Goal: Transaction & Acquisition: Obtain resource

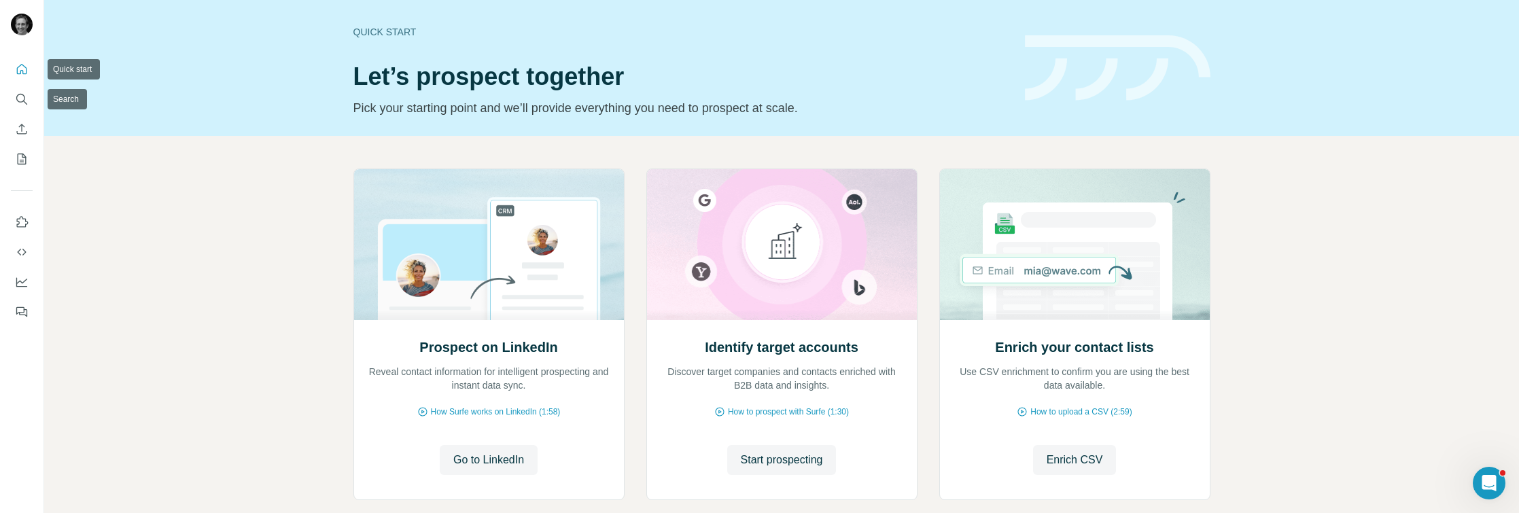
click at [24, 75] on icon "Quick start" at bounding box center [22, 70] width 14 height 14
click at [788, 454] on span "Start prospecting" at bounding box center [782, 460] width 82 height 16
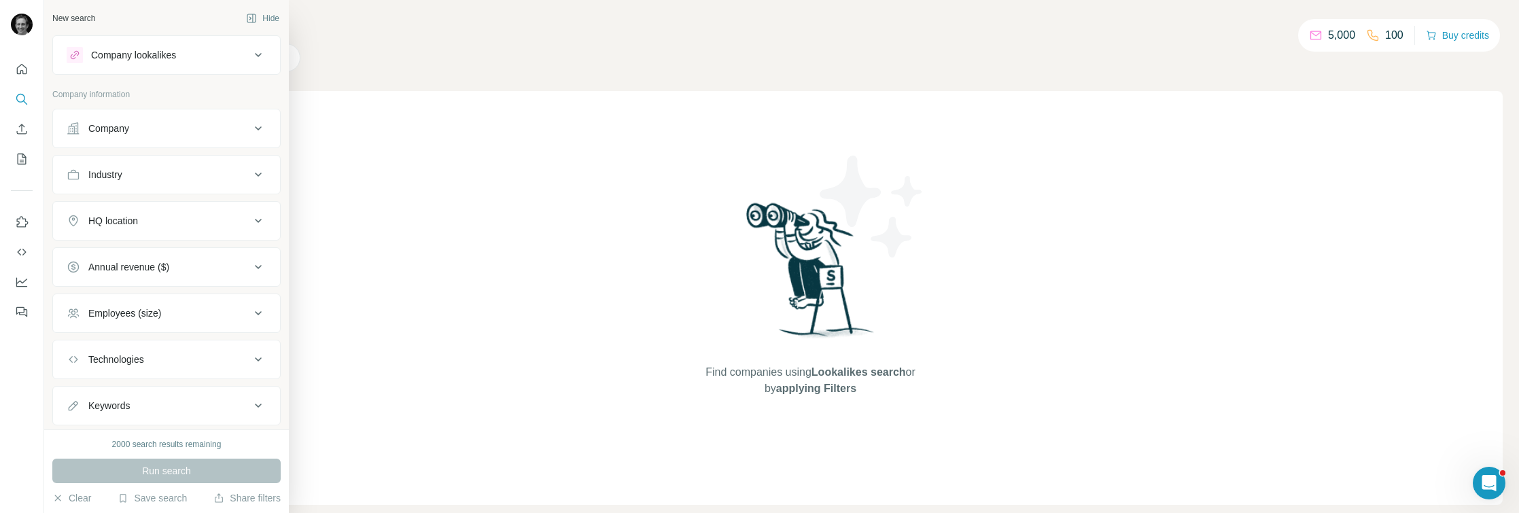
click at [249, 65] on button "Company lookalikes" at bounding box center [166, 55] width 227 height 33
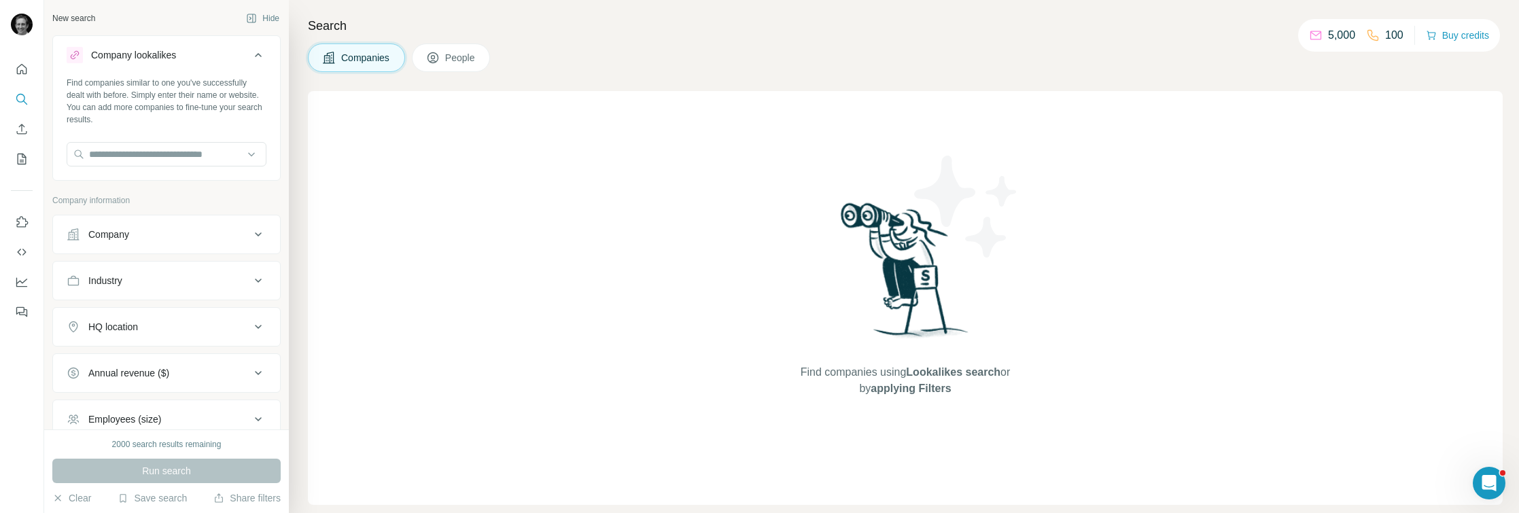
click at [498, 139] on div "Find companies using Lookalikes search or by applying Filters" at bounding box center [905, 298] width 1195 height 414
click at [161, 145] on input "text" at bounding box center [167, 154] width 200 height 24
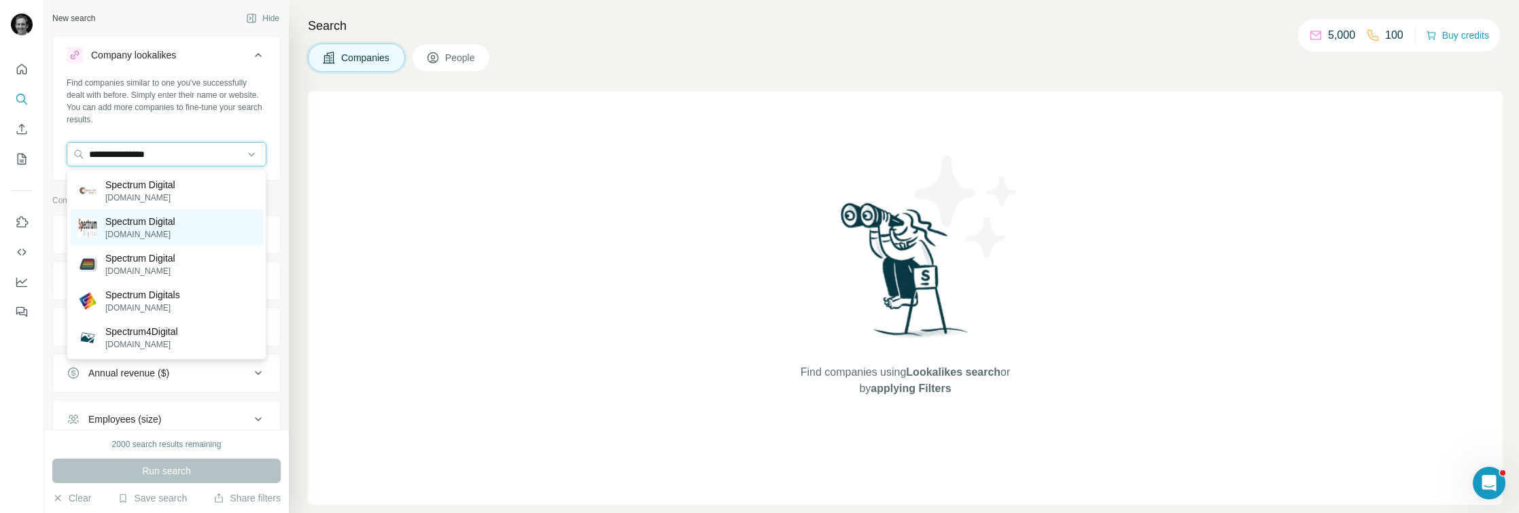
type input "**********"
click at [146, 218] on p "Spectrum Digital" at bounding box center [140, 222] width 70 height 14
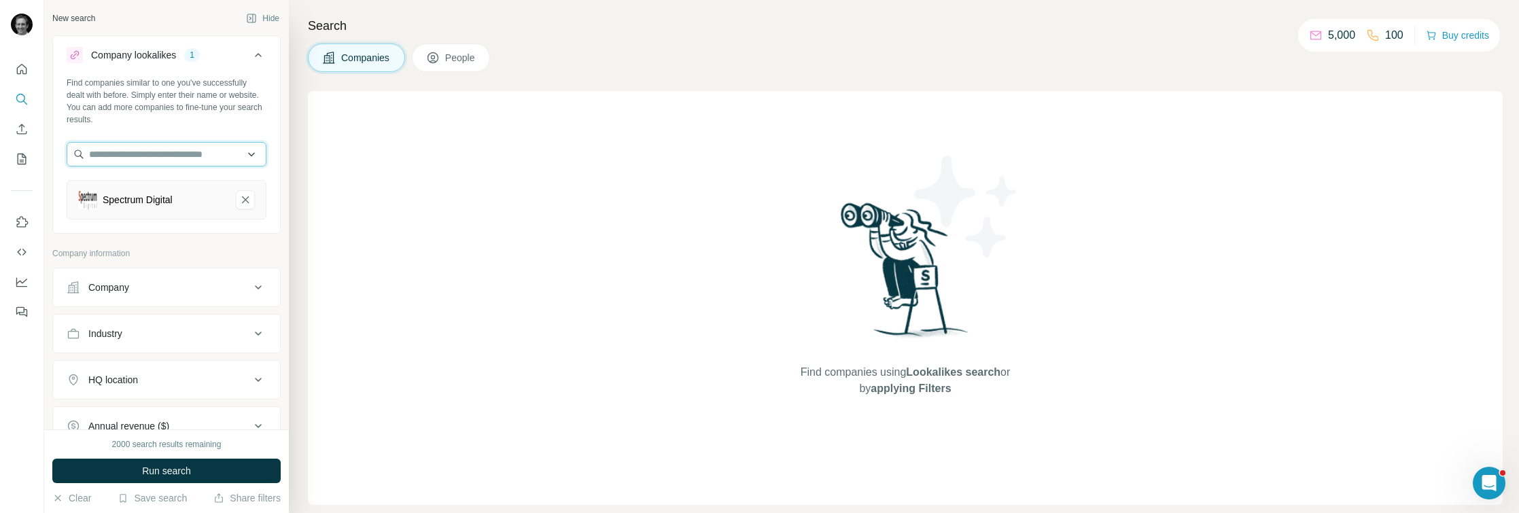
click at [173, 158] on input "text" at bounding box center [167, 154] width 200 height 24
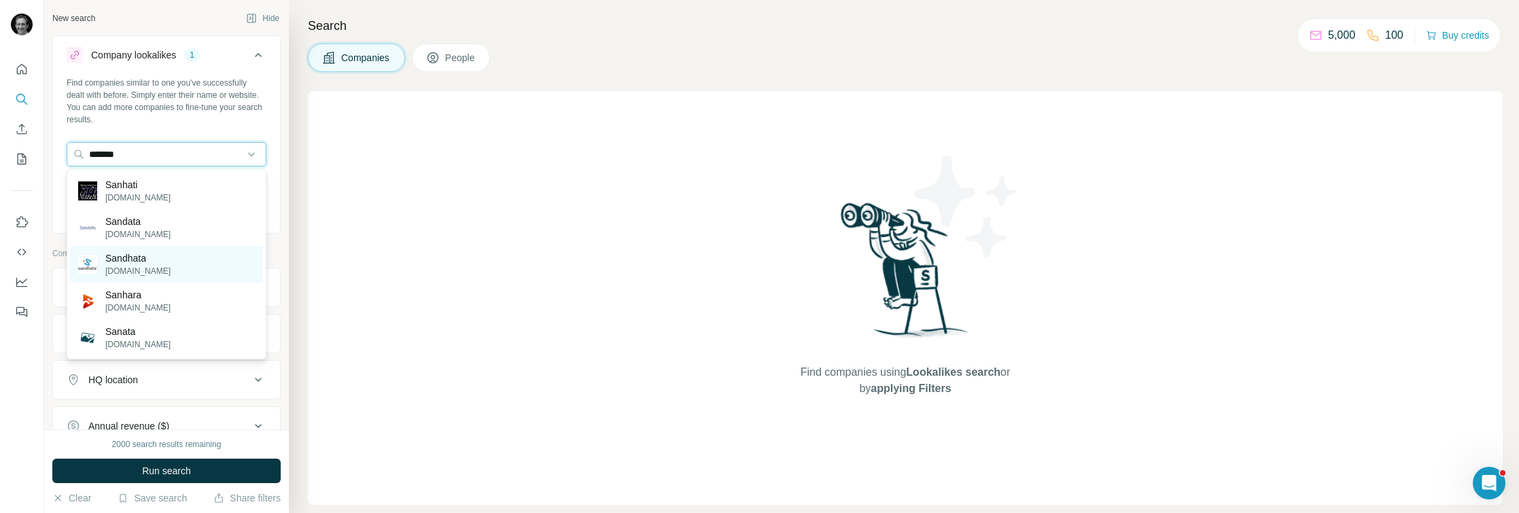
type input "*******"
click at [137, 249] on div "Sandhata [DOMAIN_NAME]" at bounding box center [166, 264] width 193 height 37
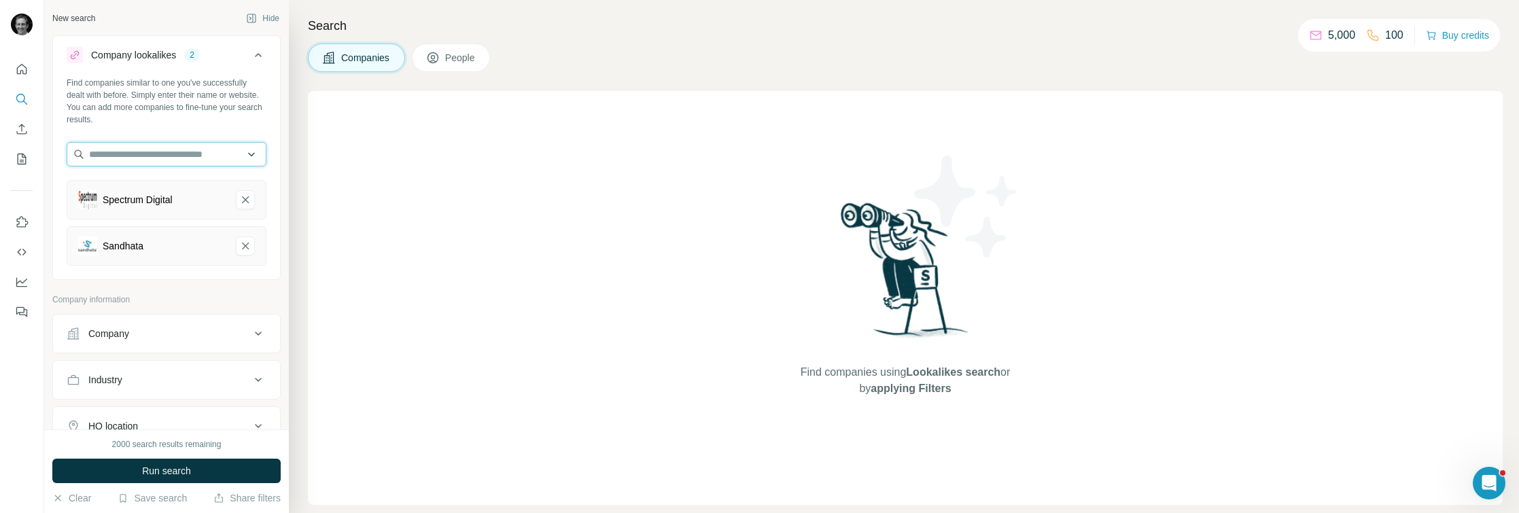
click at [148, 156] on input "text" at bounding box center [167, 154] width 200 height 24
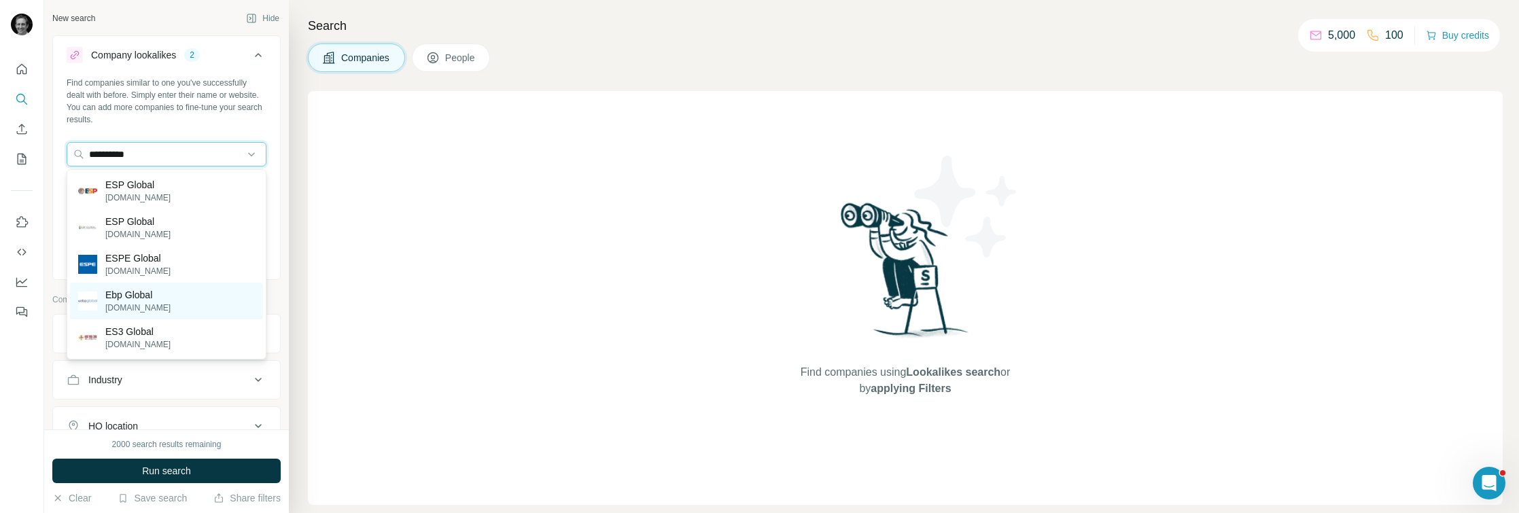
type input "**********"
click at [177, 299] on div "Ebp Global [DOMAIN_NAME]" at bounding box center [166, 301] width 193 height 37
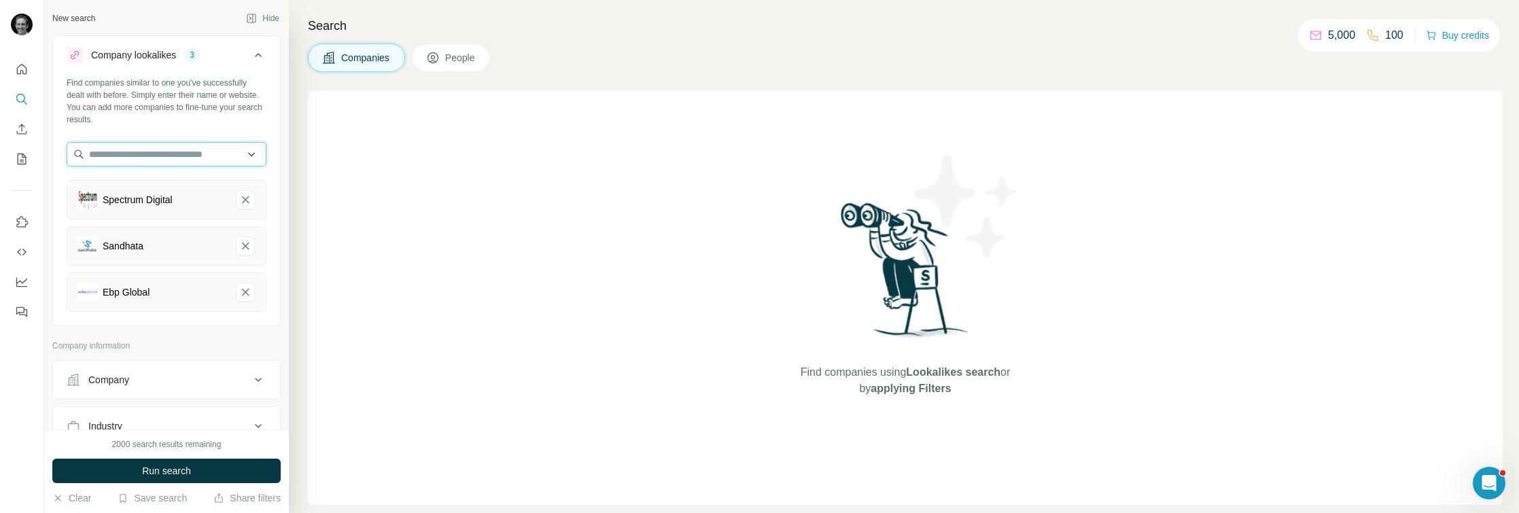
click at [152, 154] on input "text" at bounding box center [167, 154] width 200 height 24
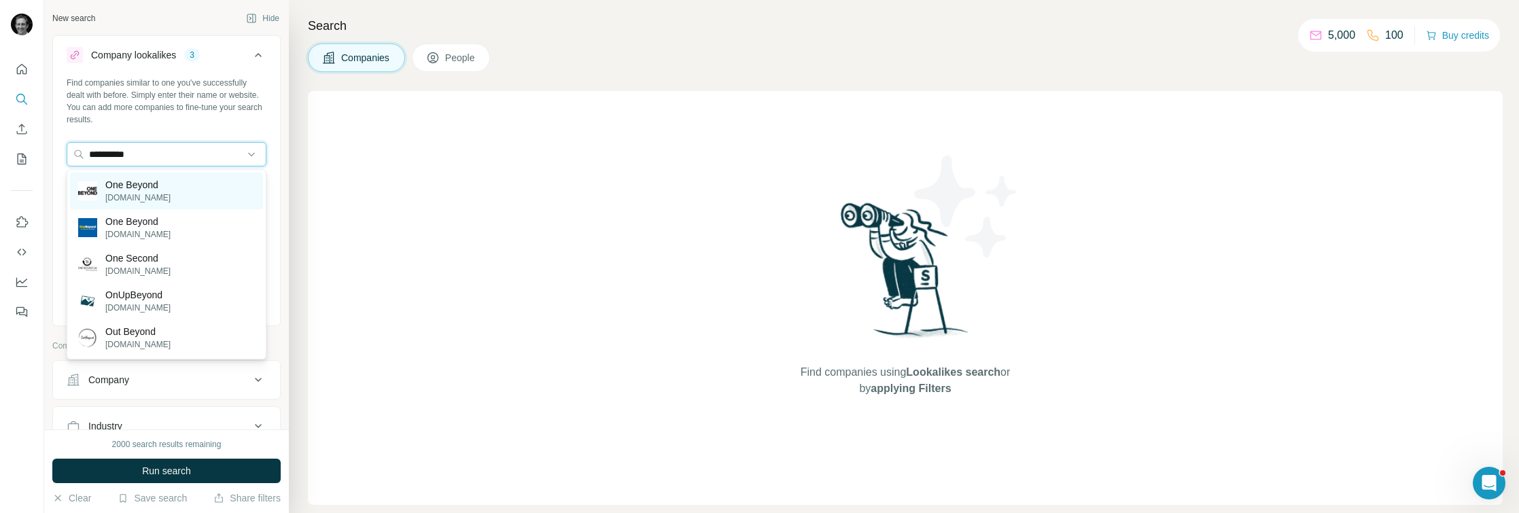
type input "**********"
click at [156, 194] on p "[DOMAIN_NAME]" at bounding box center [137, 198] width 65 height 12
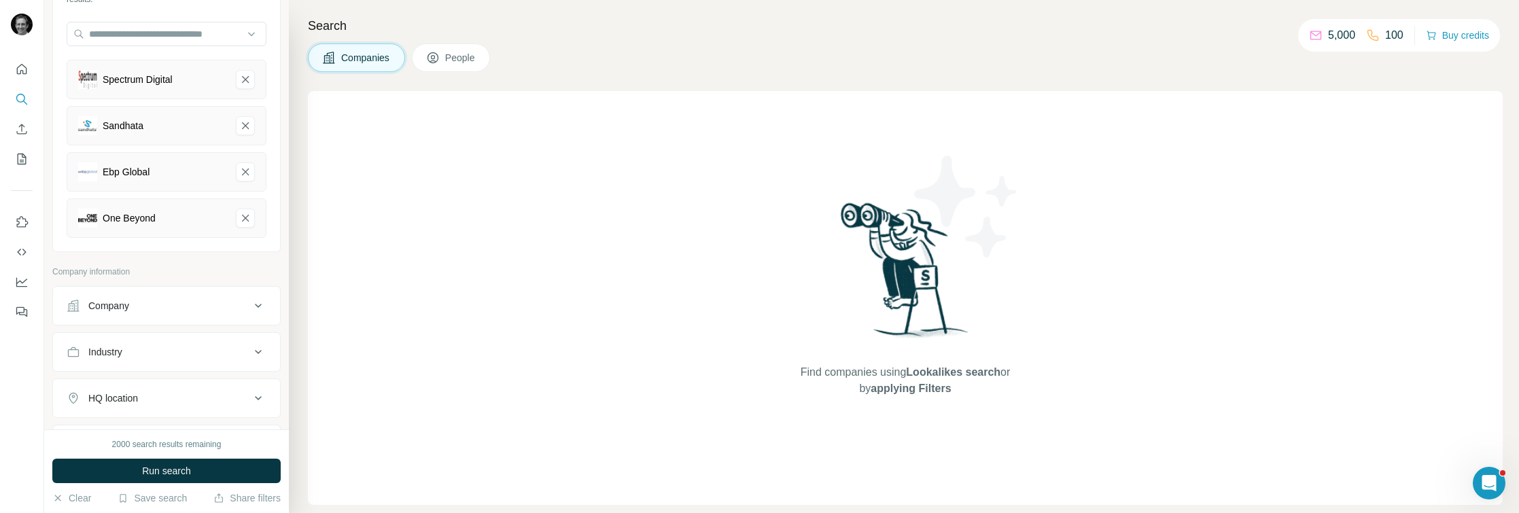
scroll to position [243, 0]
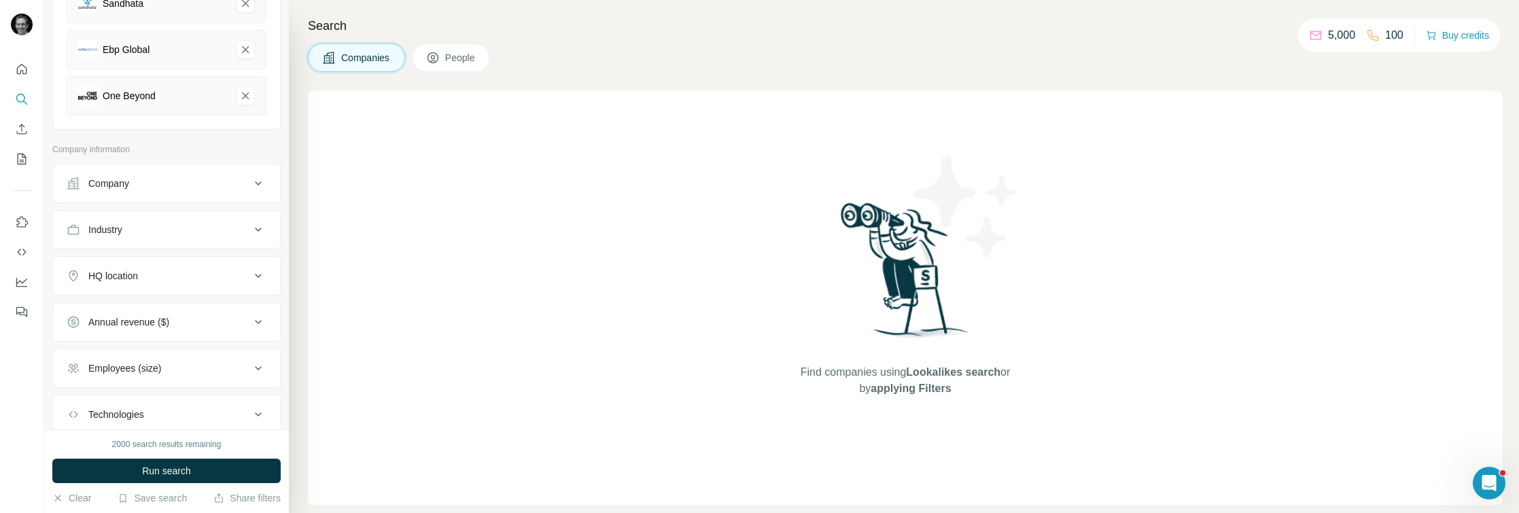
click at [139, 223] on div "Industry" at bounding box center [158, 230] width 183 height 14
click at [154, 183] on div "Company" at bounding box center [158, 184] width 183 height 14
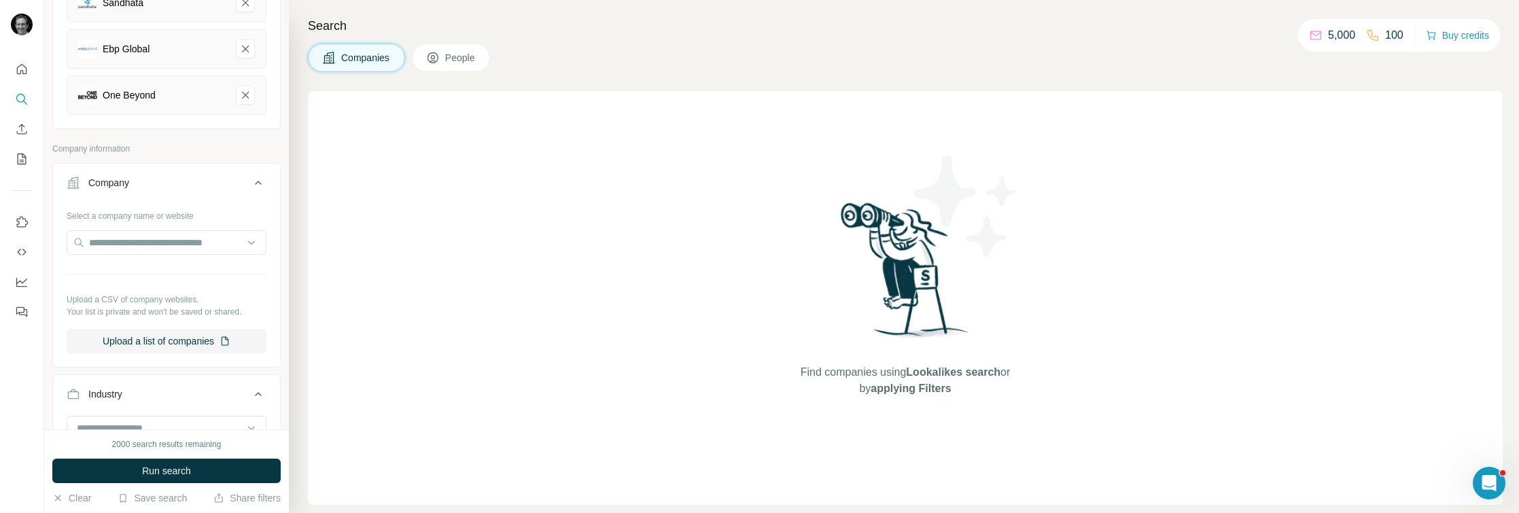
scroll to position [245, 0]
click at [162, 239] on input "text" at bounding box center [167, 240] width 200 height 24
click at [169, 146] on p "Company information" at bounding box center [166, 147] width 228 height 12
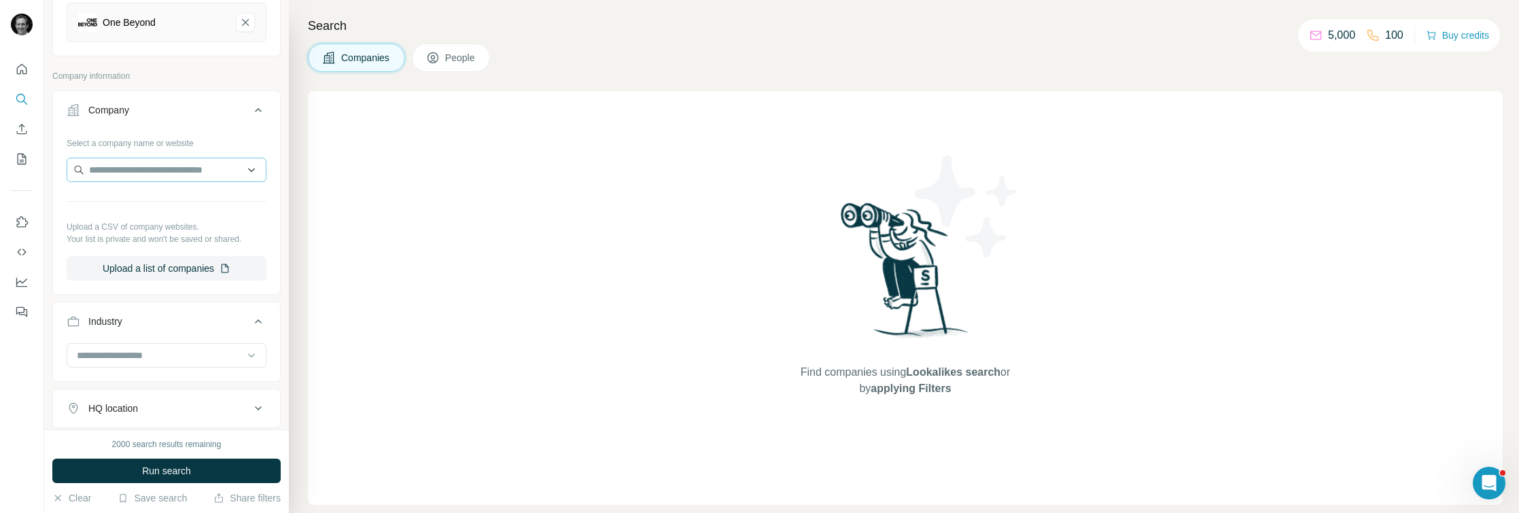
scroll to position [393, 0]
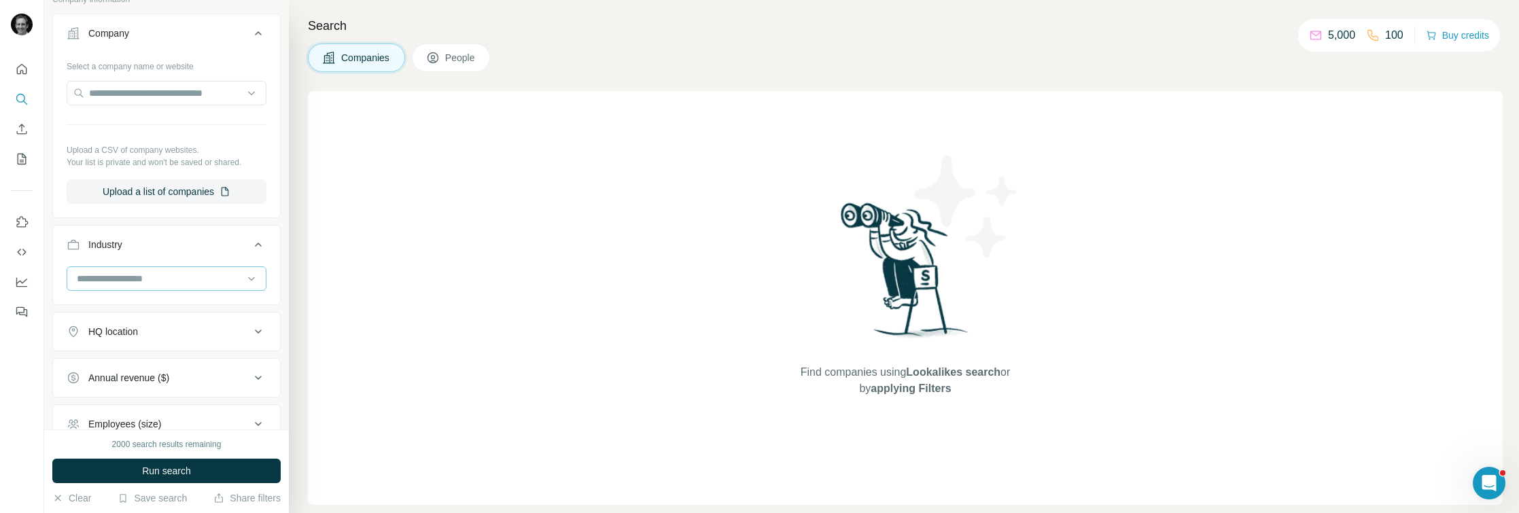
click at [146, 273] on input at bounding box center [159, 278] width 168 height 15
click at [173, 224] on ul "Company Select a company name or website Upload a CSV of company websites. Your…" at bounding box center [166, 275] width 228 height 523
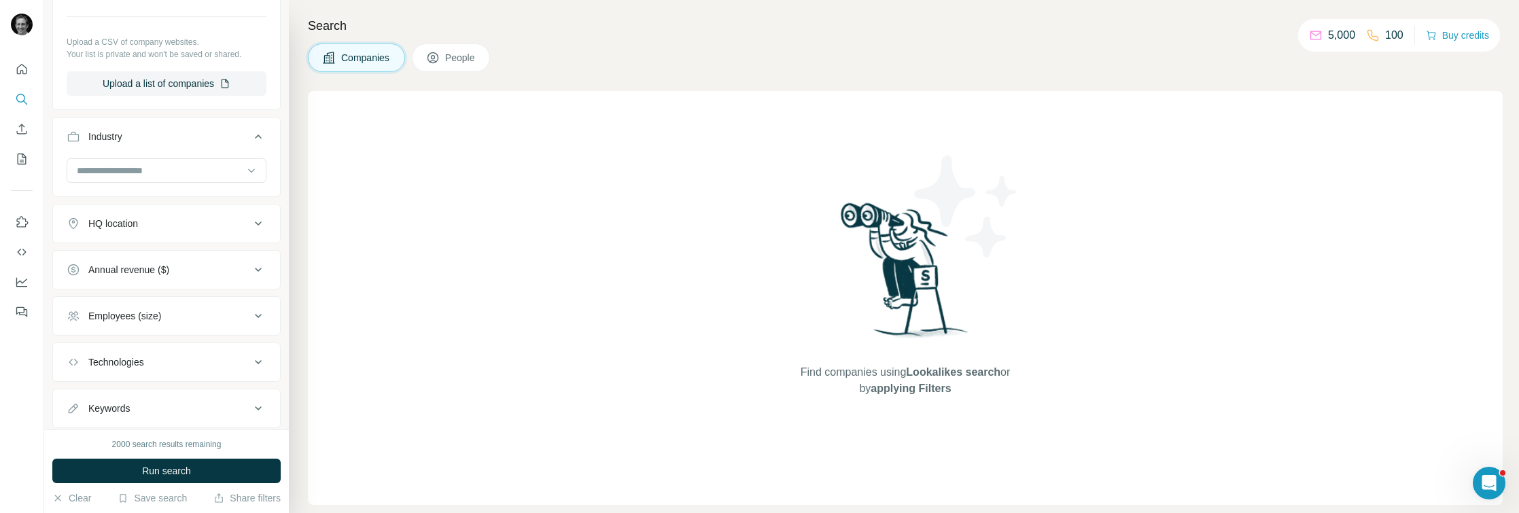
click at [176, 222] on div "HQ location" at bounding box center [158, 224] width 183 height 14
click at [149, 254] on input "text" at bounding box center [167, 255] width 200 height 24
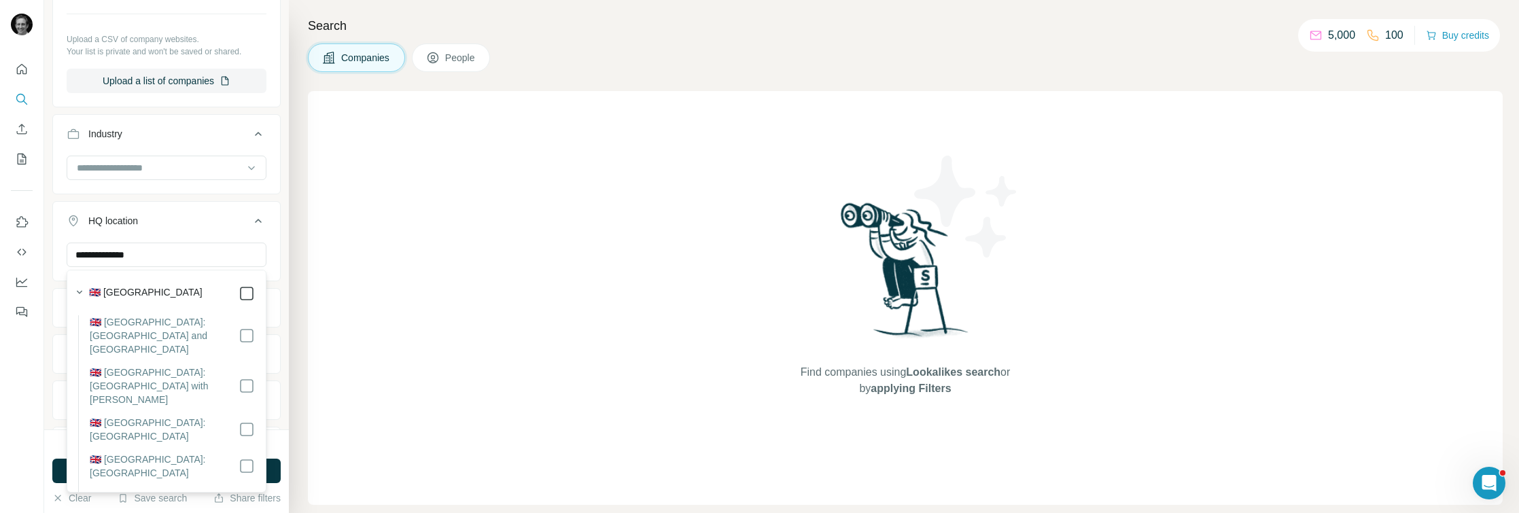
click at [245, 285] on icon at bounding box center [246, 293] width 16 height 16
click at [188, 253] on input "**********" at bounding box center [167, 255] width 200 height 24
drag, startPoint x: 183, startPoint y: 253, endPoint x: 63, endPoint y: 249, distance: 121.0
click at [63, 249] on div "**********" at bounding box center [166, 285] width 227 height 84
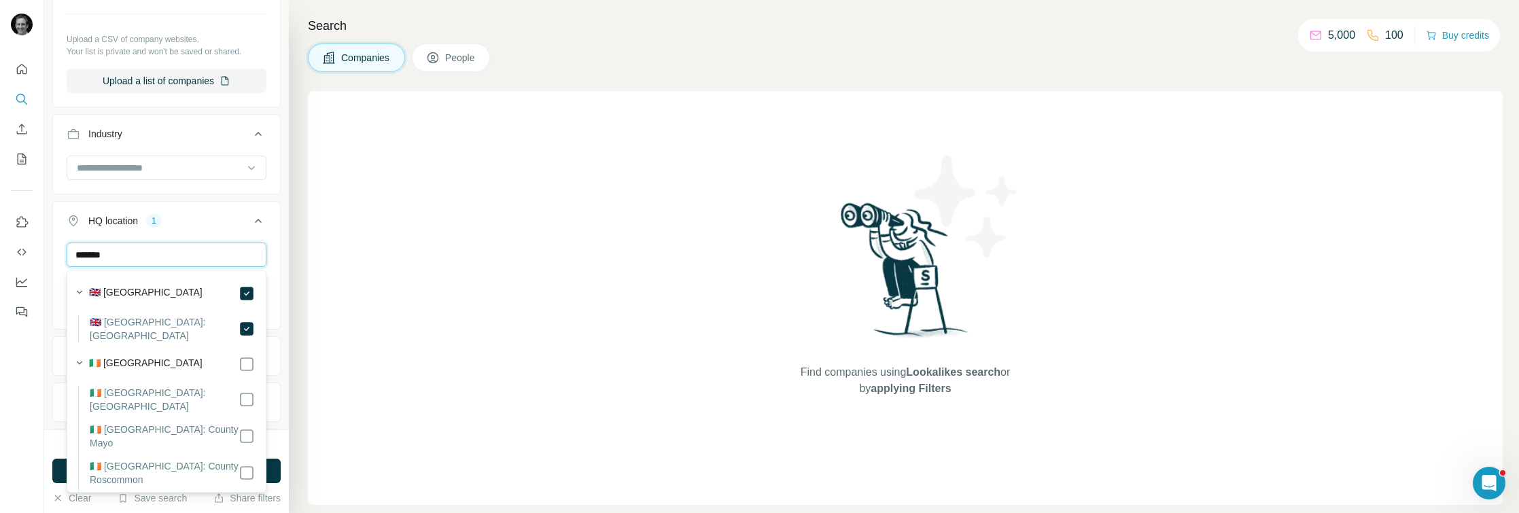
type input "*******"
click at [175, 260] on input "*******" at bounding box center [167, 255] width 200 height 24
drag, startPoint x: 138, startPoint y: 257, endPoint x: 68, endPoint y: 255, distance: 70.0
click at [68, 255] on input "*******" at bounding box center [167, 255] width 200 height 24
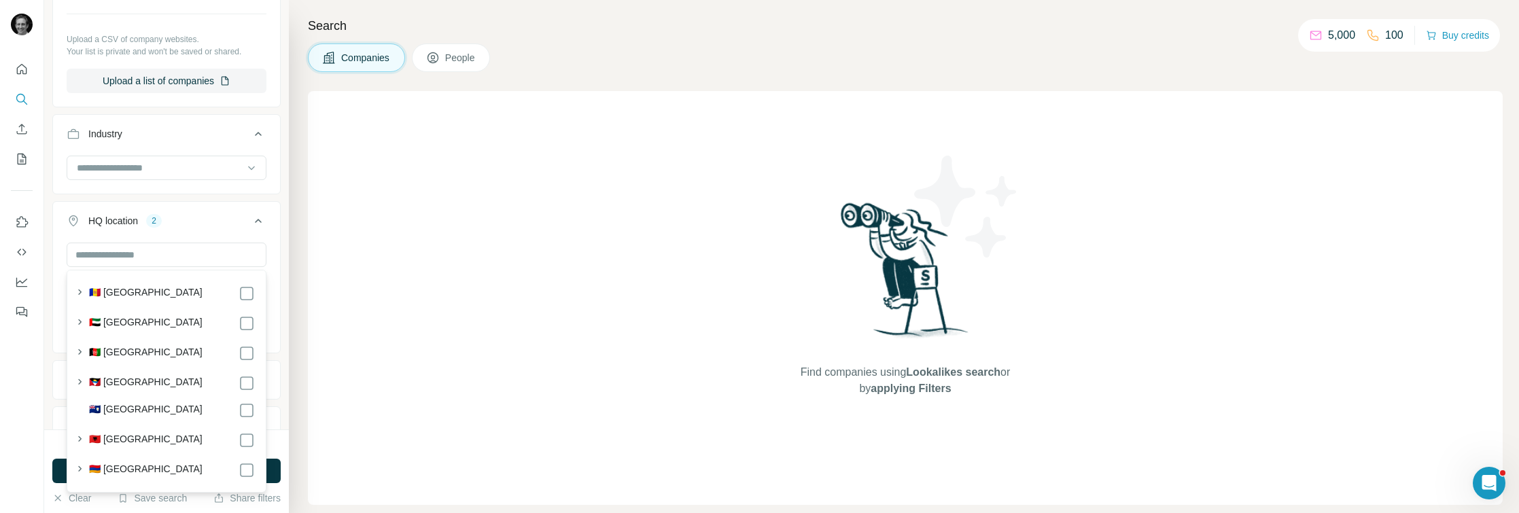
click at [201, 221] on div "HQ location 2" at bounding box center [158, 221] width 183 height 14
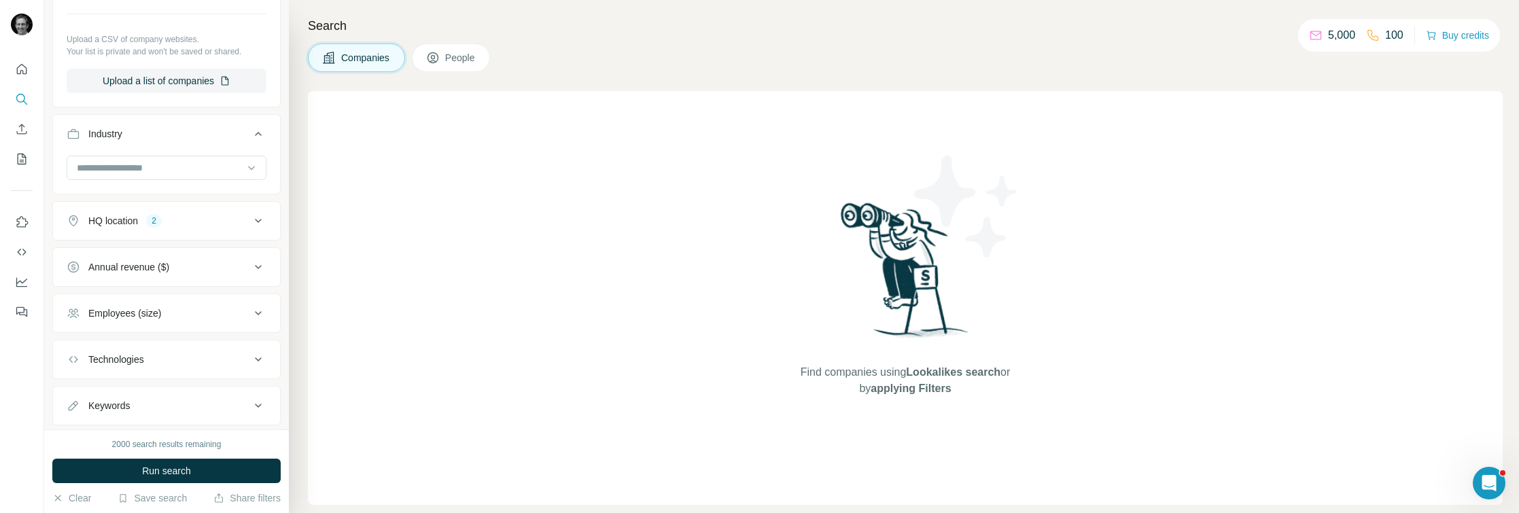
click at [194, 265] on div "Annual revenue ($)" at bounding box center [158, 267] width 183 height 14
click at [72, 344] on icon at bounding box center [75, 347] width 16 height 16
click at [70, 369] on icon at bounding box center [75, 372] width 16 height 16
click at [78, 392] on icon at bounding box center [75, 397] width 16 height 16
click at [75, 415] on icon at bounding box center [75, 422] width 16 height 16
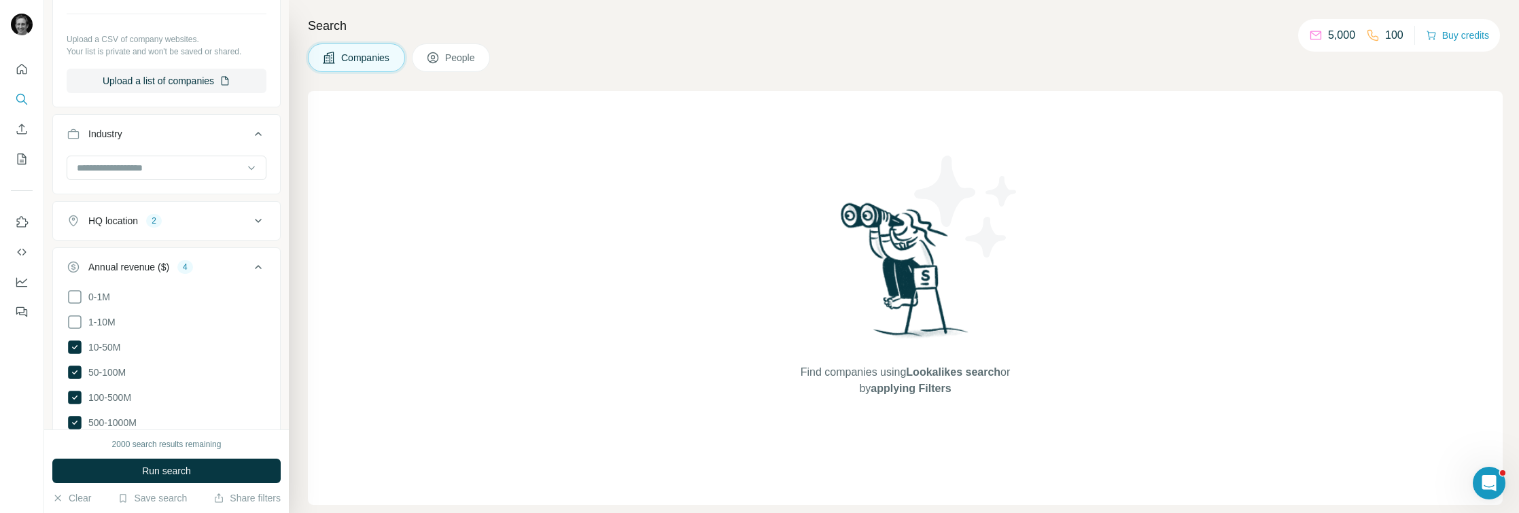
scroll to position [601, 0]
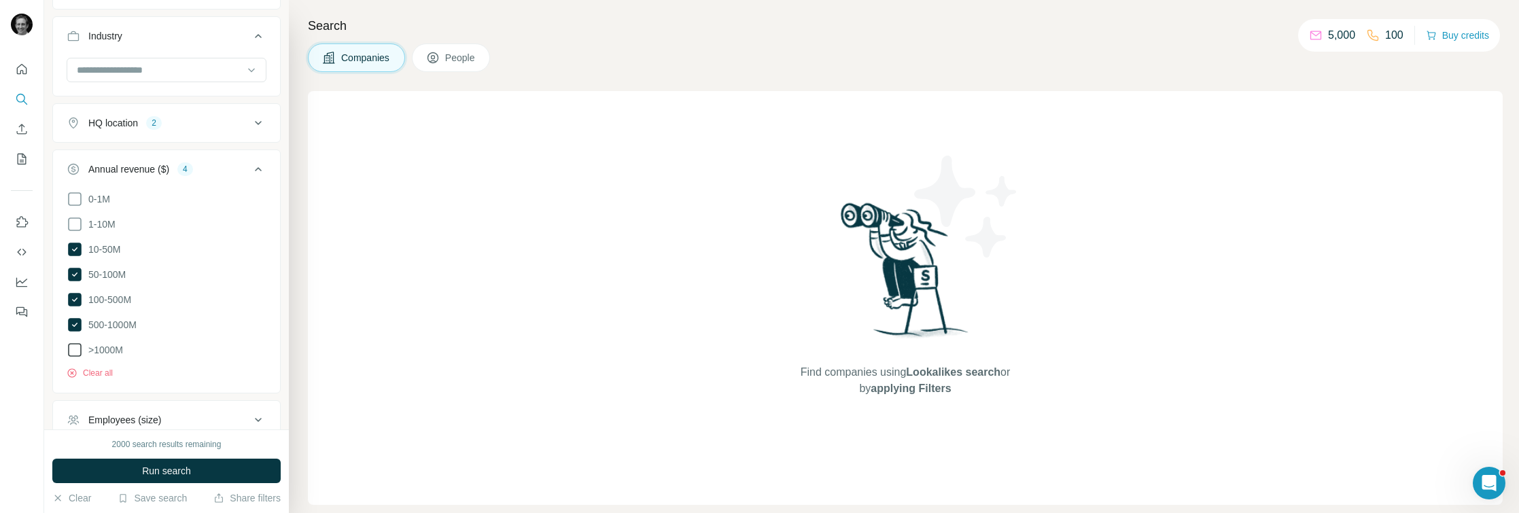
click at [70, 342] on icon at bounding box center [75, 350] width 16 height 16
drag, startPoint x: 686, startPoint y: 62, endPoint x: 576, endPoint y: 113, distance: 121.9
click at [686, 62] on div "Companies People" at bounding box center [905, 57] width 1195 height 29
click at [251, 167] on icon at bounding box center [258, 169] width 16 height 16
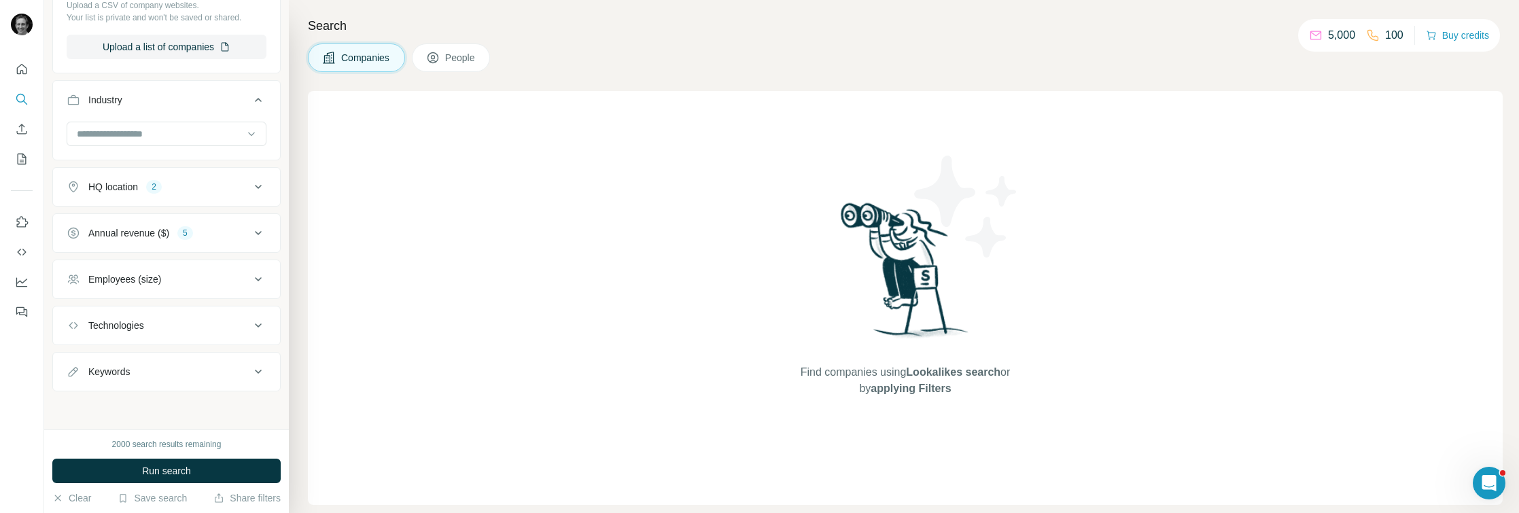
scroll to position [537, 0]
click at [195, 276] on div "Employees (size)" at bounding box center [158, 279] width 183 height 14
click at [75, 355] on icon at bounding box center [75, 359] width 16 height 16
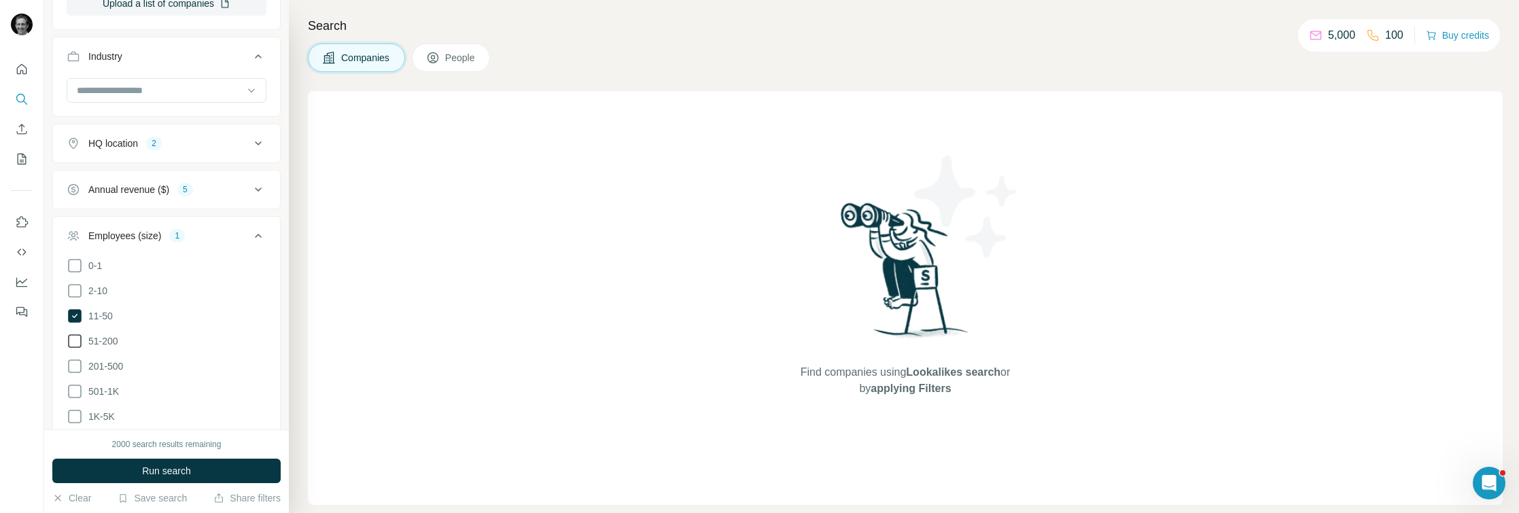
click at [74, 339] on icon at bounding box center [75, 341] width 16 height 16
click at [72, 359] on icon at bounding box center [75, 366] width 16 height 16
click at [75, 383] on icon at bounding box center [75, 391] width 16 height 16
drag, startPoint x: 75, startPoint y: 414, endPoint x: 185, endPoint y: 364, distance: 121.3
click at [75, 414] on icon at bounding box center [75, 416] width 16 height 16
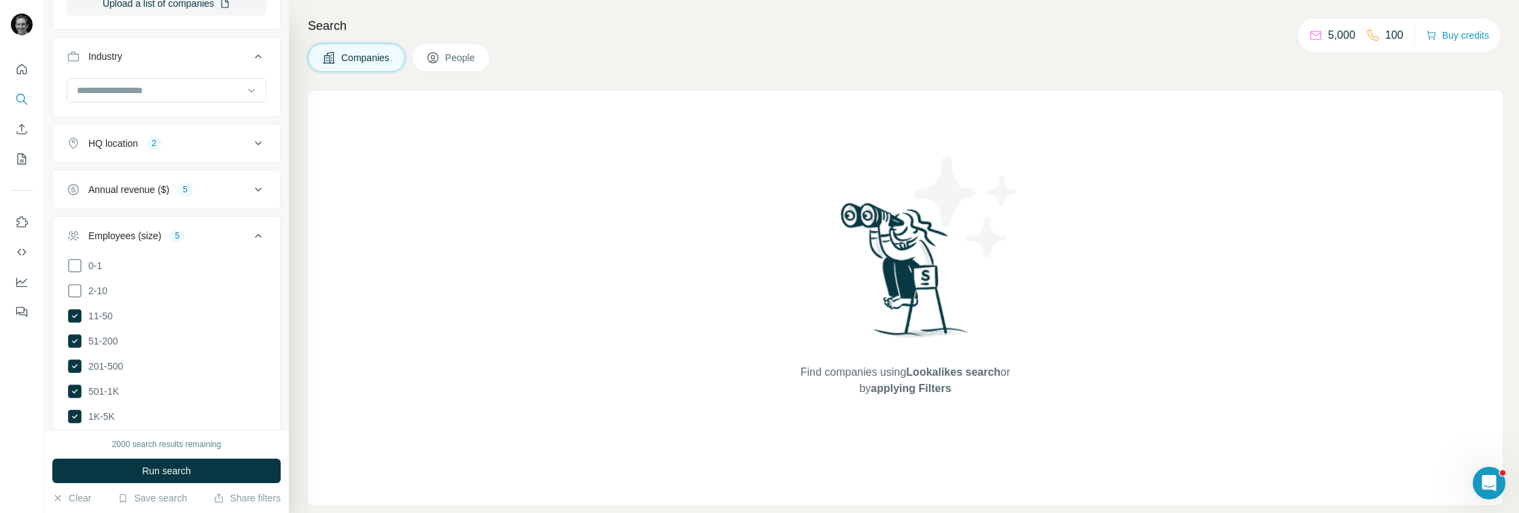
scroll to position [725, 0]
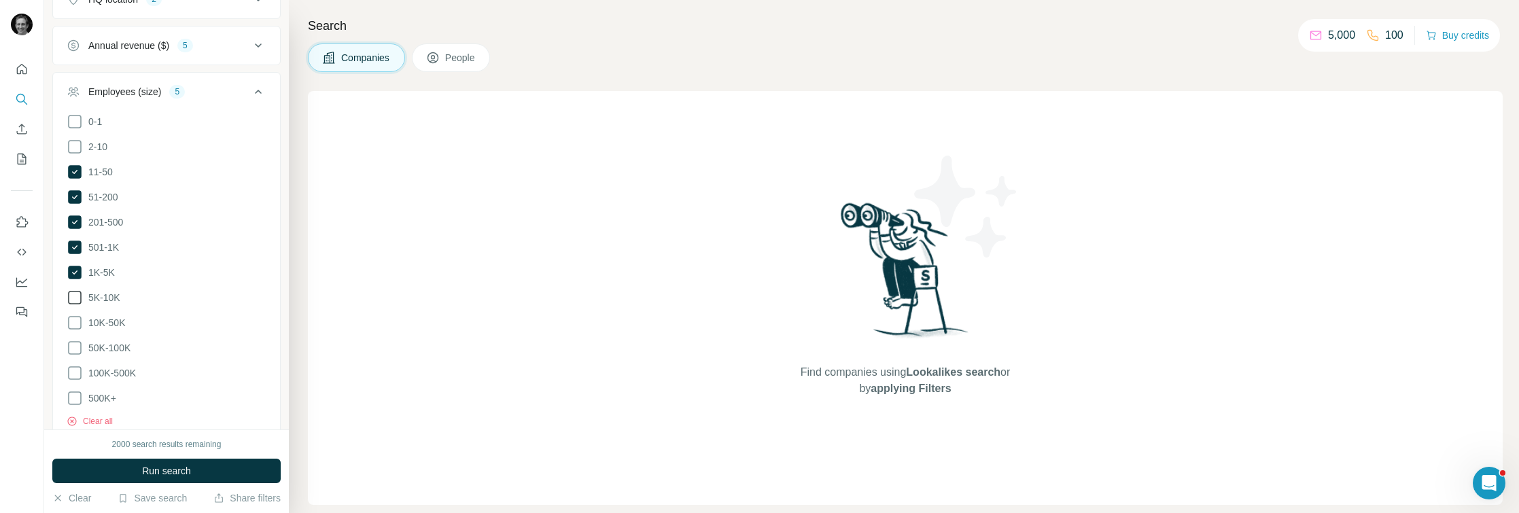
click at [79, 291] on icon at bounding box center [75, 297] width 16 height 16
click at [74, 316] on icon at bounding box center [75, 322] width 16 height 16
click at [71, 315] on icon at bounding box center [75, 322] width 14 height 14
click at [307, 82] on div "Search Companies People Find companies using Lookalikes search or by applying F…" at bounding box center [904, 256] width 1230 height 513
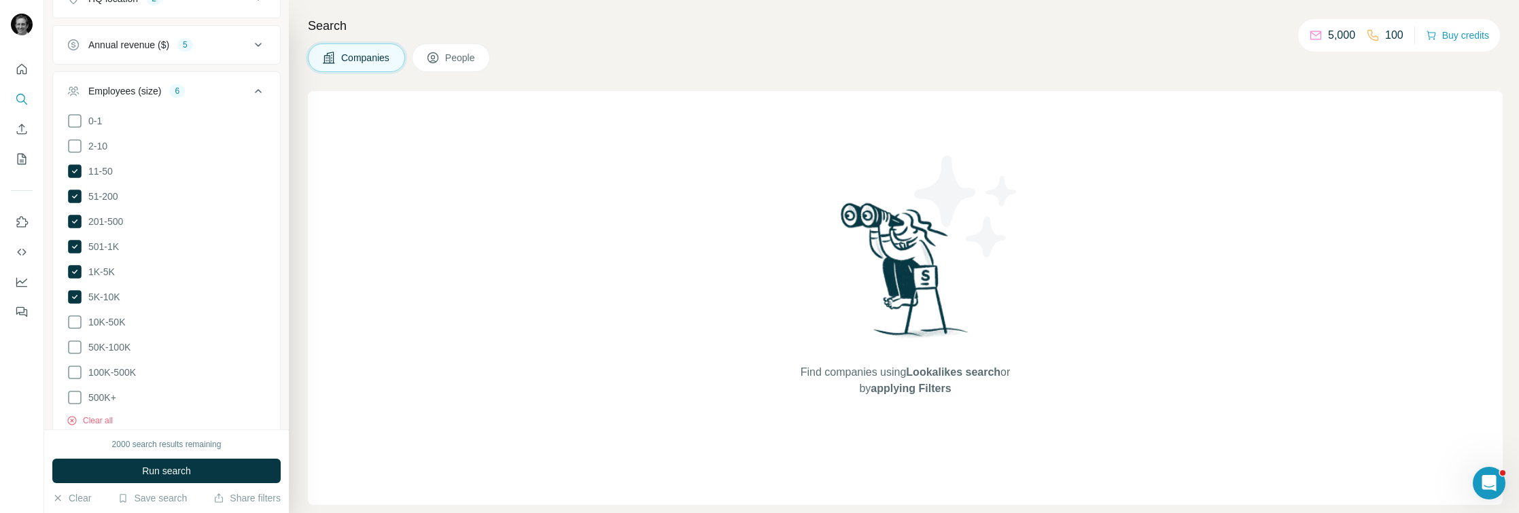
click at [263, 90] on icon at bounding box center [258, 91] width 16 height 16
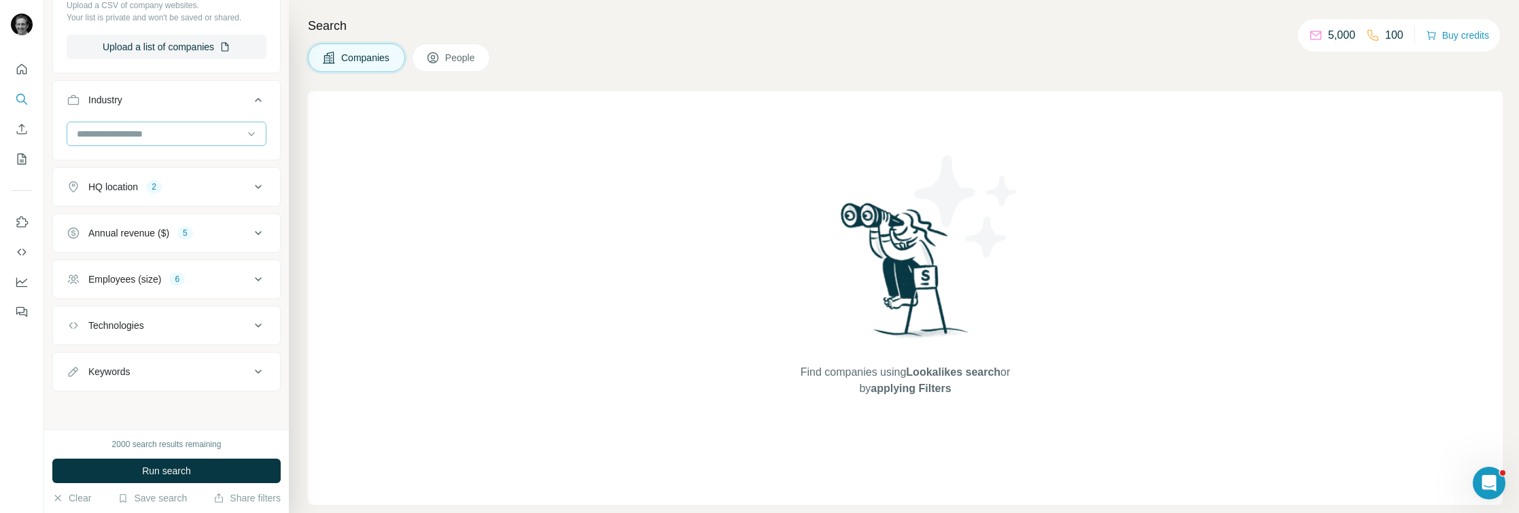
click at [187, 130] on input at bounding box center [159, 133] width 168 height 15
click at [211, 95] on div "Industry" at bounding box center [158, 100] width 183 height 14
click at [186, 145] on div "Industry" at bounding box center [158, 141] width 183 height 14
click at [177, 137] on input at bounding box center [159, 139] width 168 height 15
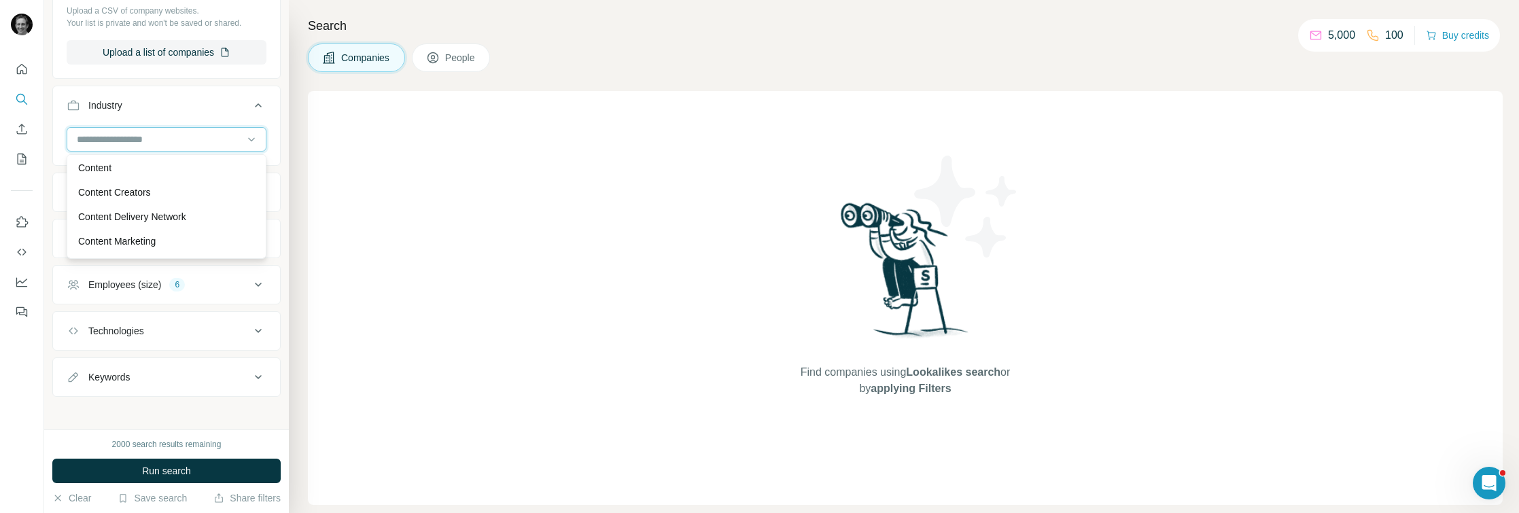
scroll to position [2989, 0]
click at [170, 99] on div "Industry" at bounding box center [158, 106] width 183 height 14
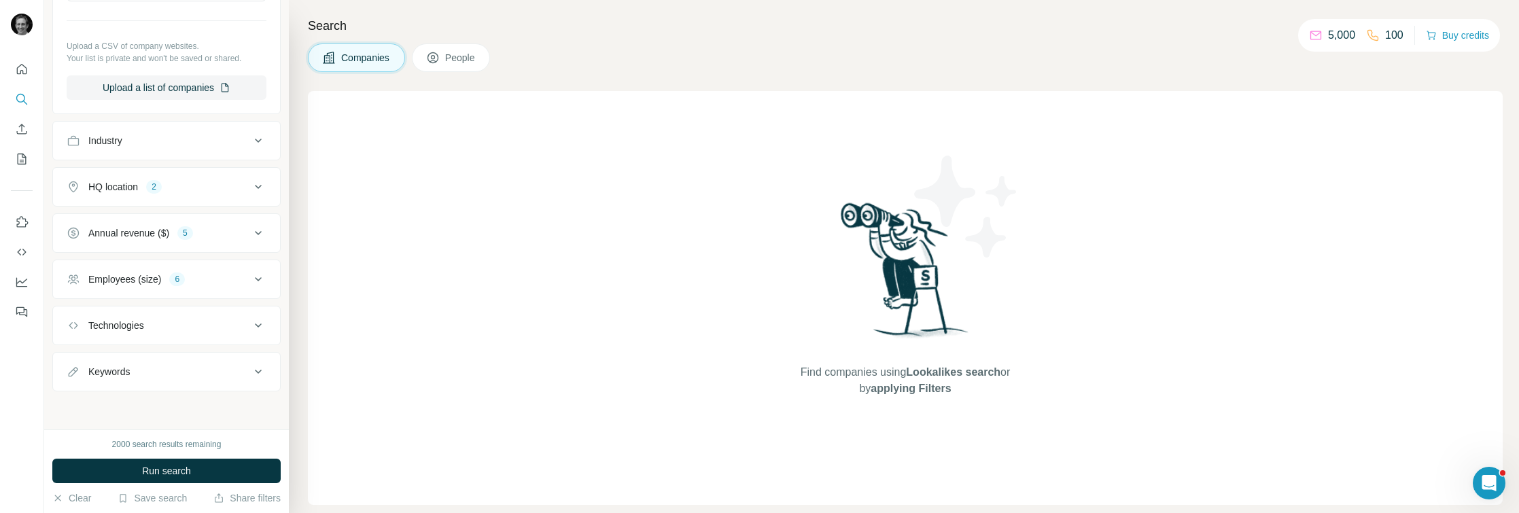
scroll to position [497, 0]
click at [160, 372] on div "Keywords" at bounding box center [158, 372] width 183 height 14
click at [143, 400] on input "text" at bounding box center [153, 405] width 173 height 24
type input "**********"
click at [183, 406] on input "text" at bounding box center [153, 405] width 173 height 24
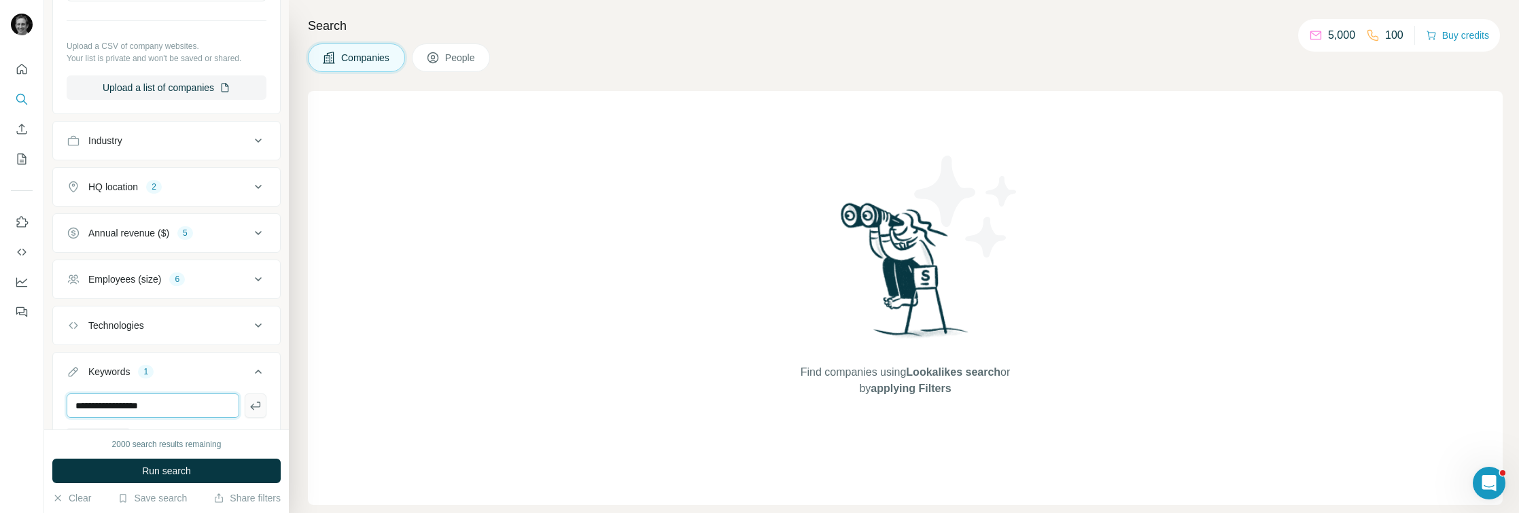
type input "**********"
click at [256, 409] on icon "button" at bounding box center [256, 406] width 14 height 14
click at [160, 400] on input "text" at bounding box center [153, 405] width 173 height 24
type input "**********"
click at [143, 396] on input "**********" at bounding box center [153, 405] width 173 height 24
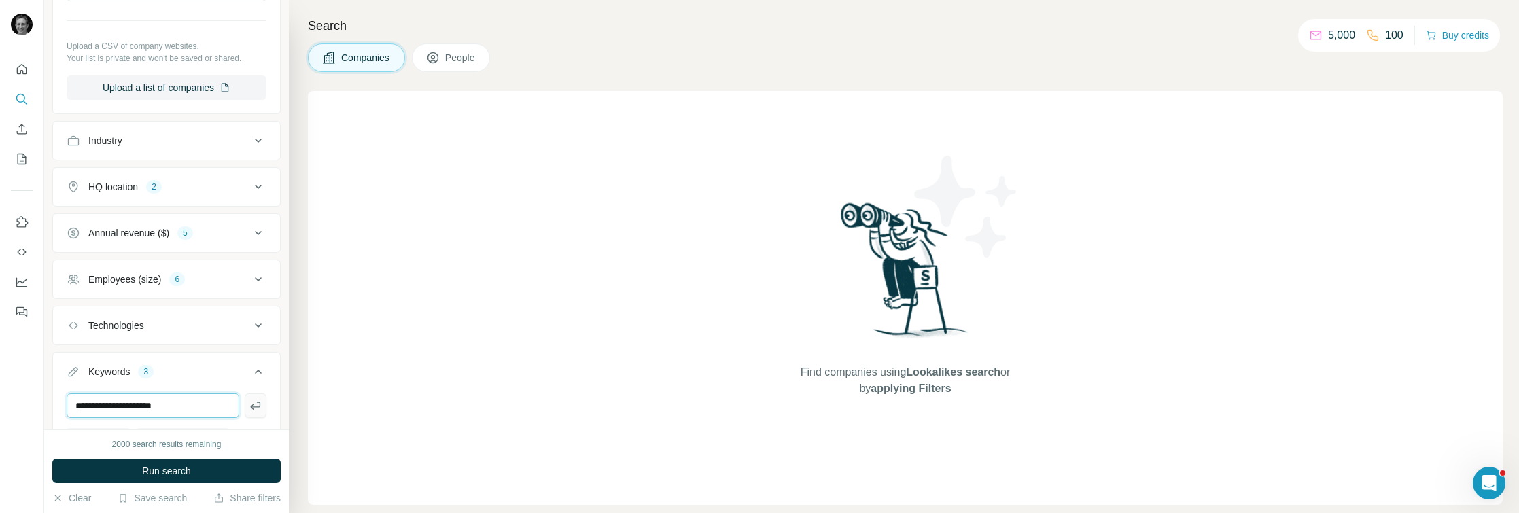
type input "**********"
click at [245, 412] on button "button" at bounding box center [256, 405] width 22 height 24
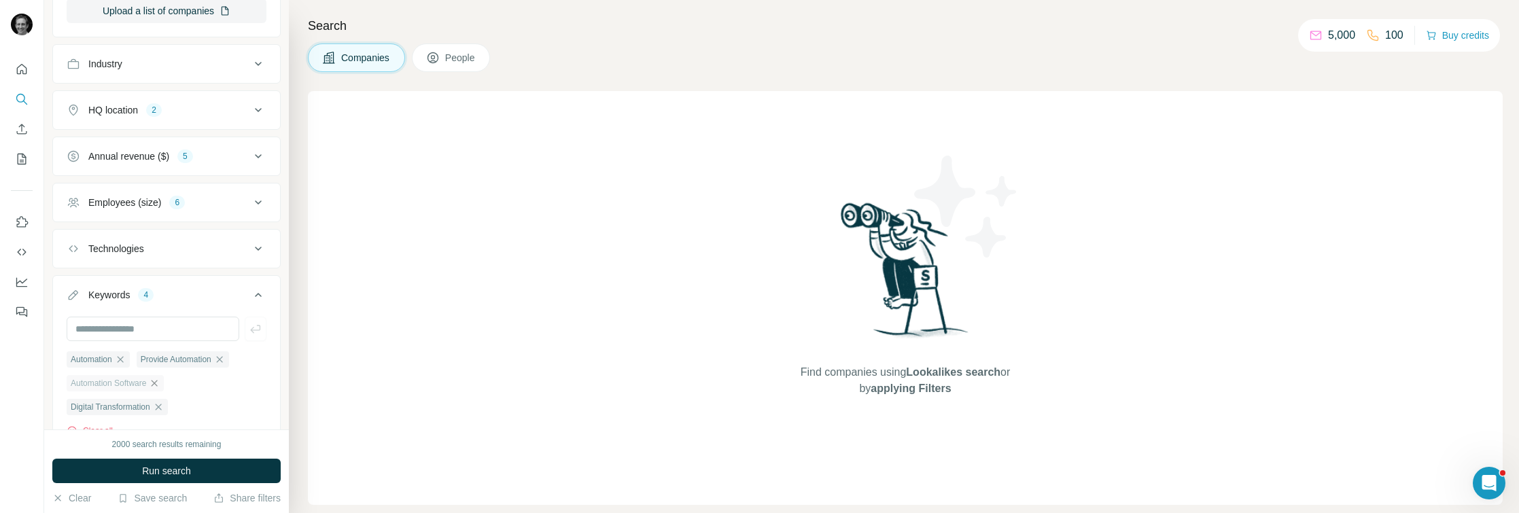
scroll to position [635, 0]
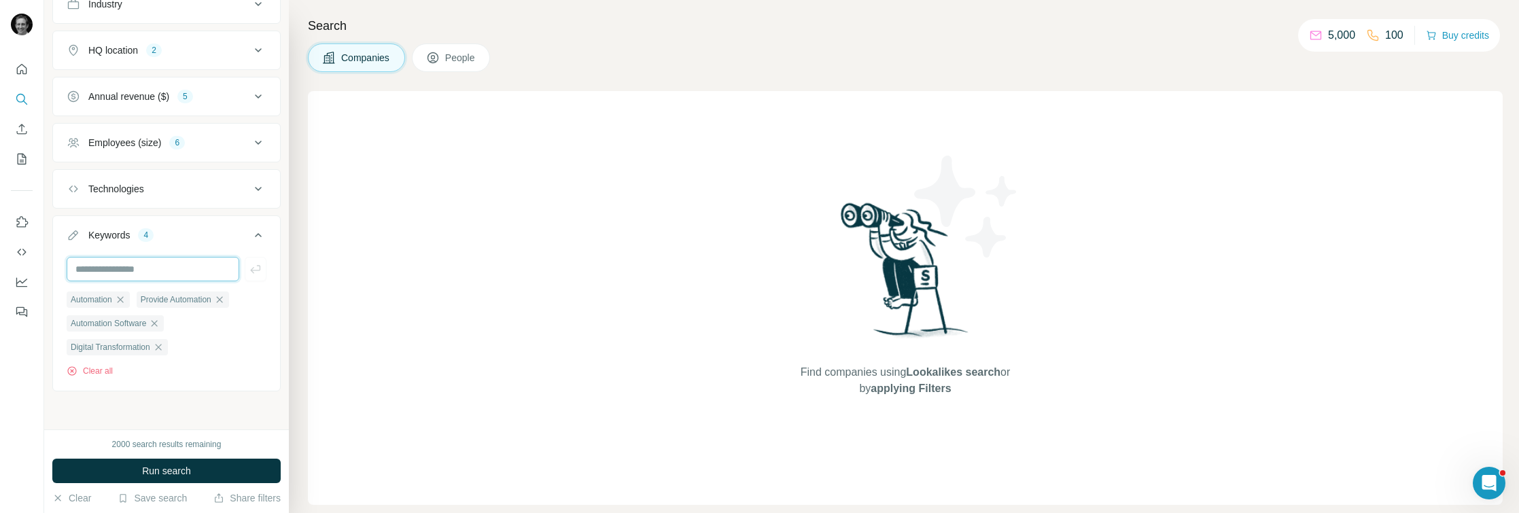
click at [131, 262] on input "text" at bounding box center [153, 269] width 173 height 24
type input "**********"
type input "********"
click at [253, 272] on icon "button" at bounding box center [255, 268] width 10 height 8
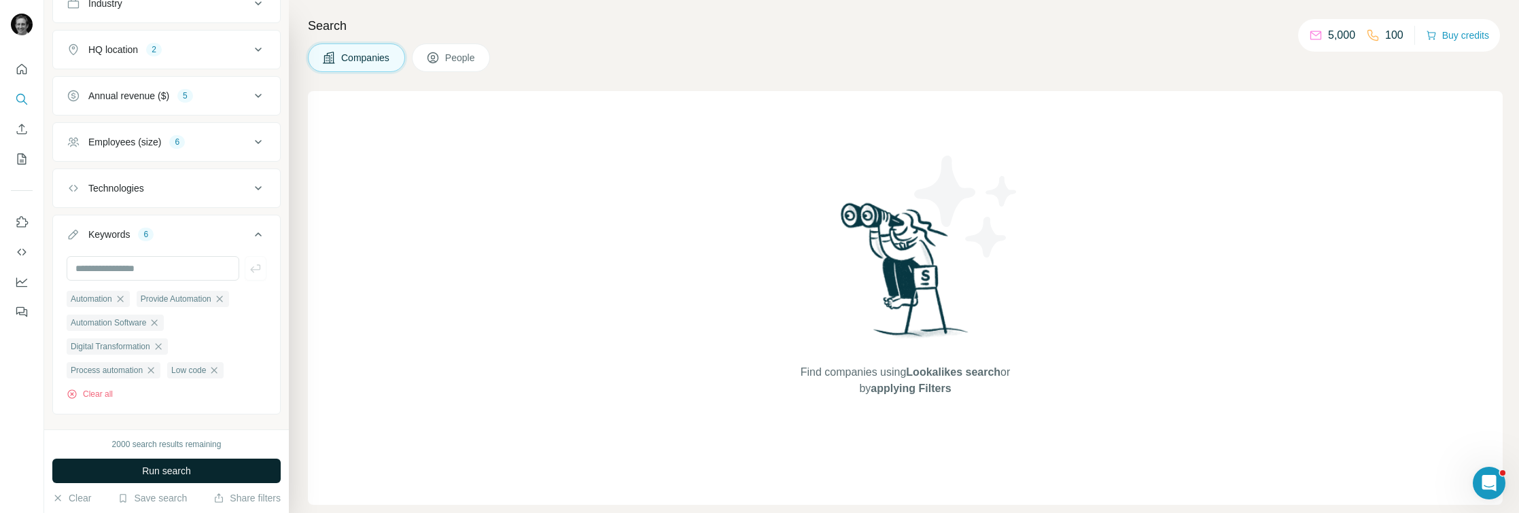
click at [209, 462] on button "Run search" at bounding box center [166, 471] width 228 height 24
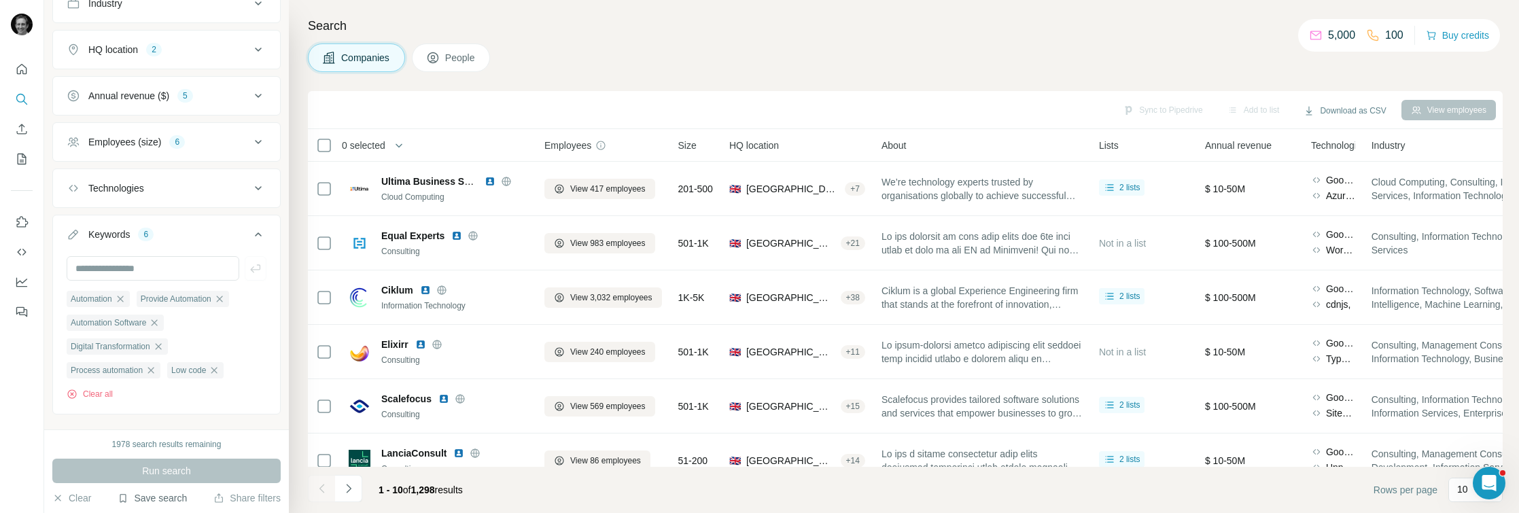
click at [156, 491] on button "Save search" at bounding box center [152, 498] width 69 height 14
click at [145, 497] on button "Save search" at bounding box center [152, 498] width 69 height 14
click at [156, 446] on div "Save search" at bounding box center [190, 447] width 143 height 27
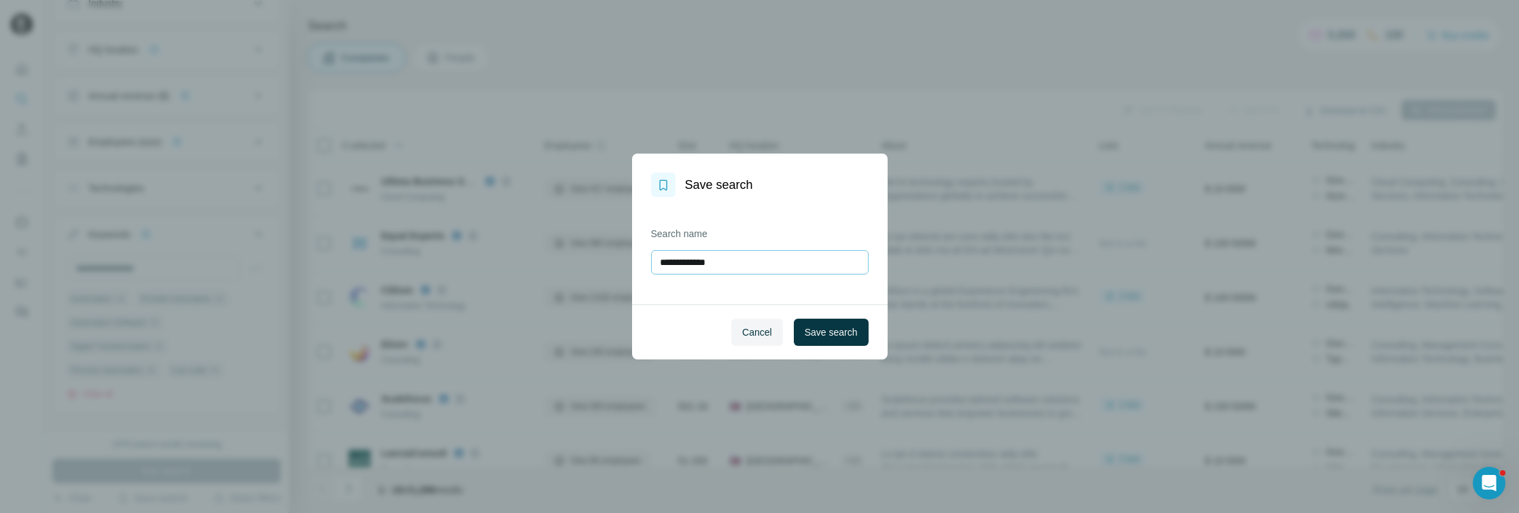
drag, startPoint x: 735, startPoint y: 265, endPoint x: 652, endPoint y: 261, distance: 83.7
click at [652, 261] on input "**********" at bounding box center [759, 262] width 217 height 24
type input "********"
click at [841, 335] on span "Save search" at bounding box center [831, 332] width 53 height 14
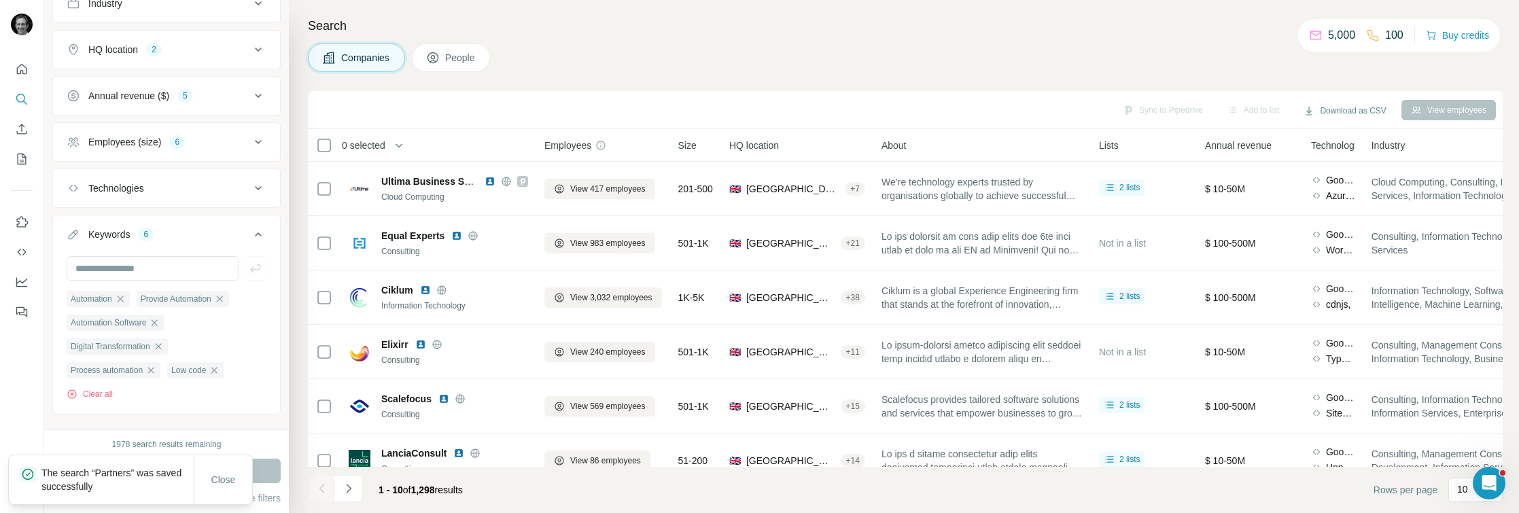
click at [593, 49] on div "Companies People" at bounding box center [905, 57] width 1195 height 29
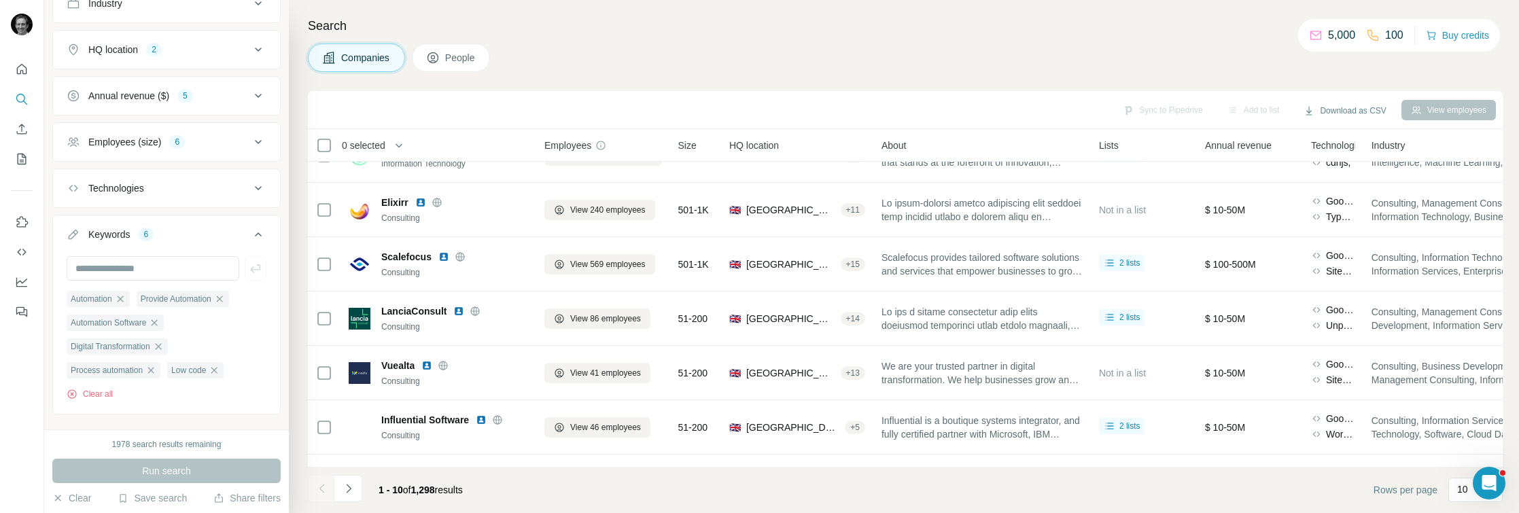
scroll to position [238, 0]
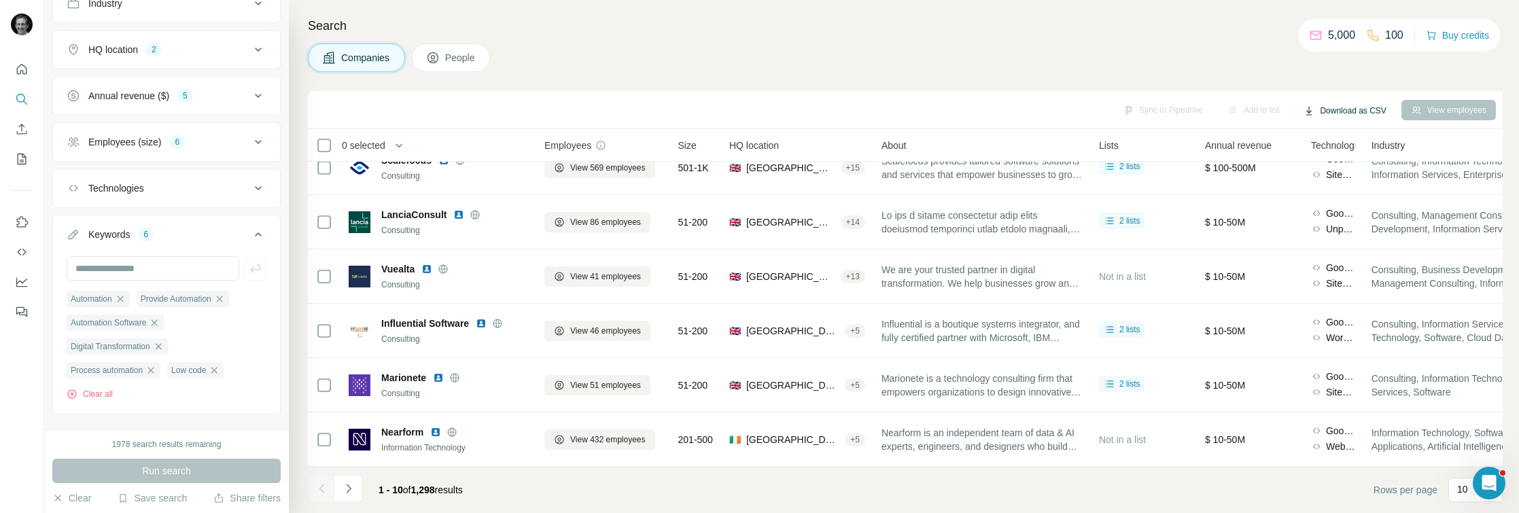
click at [1324, 107] on button "Download as CSV" at bounding box center [1344, 111] width 101 height 20
click at [324, 137] on icon at bounding box center [324, 145] width 16 height 16
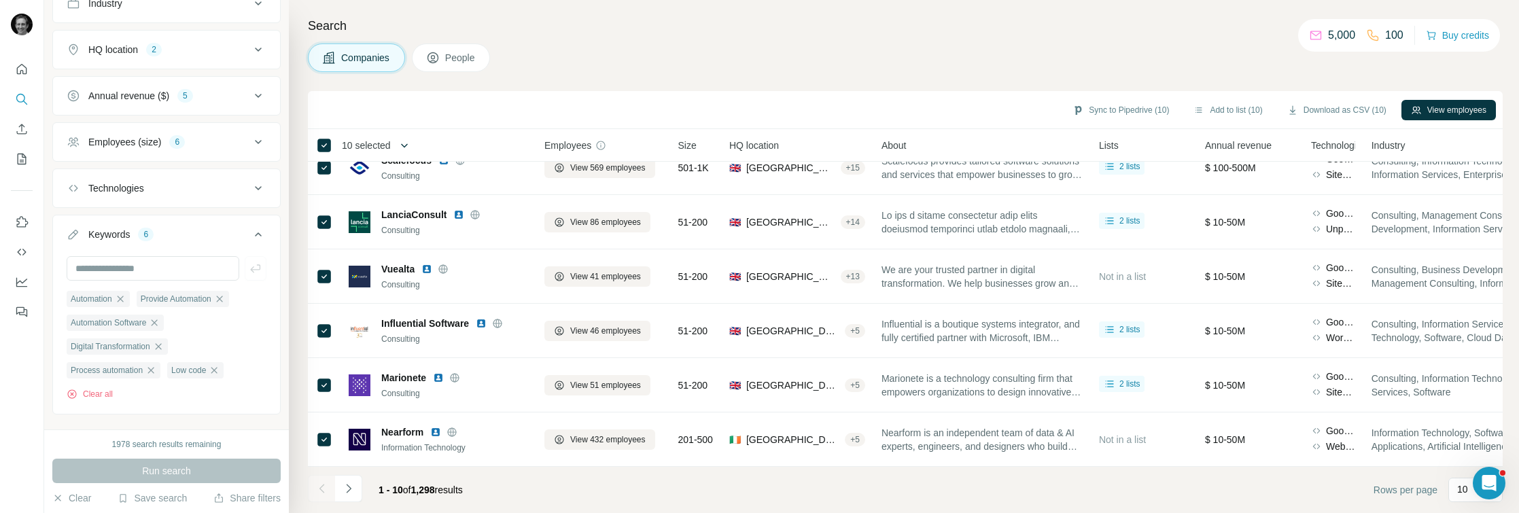
click at [410, 145] on icon "button" at bounding box center [404, 146] width 14 height 14
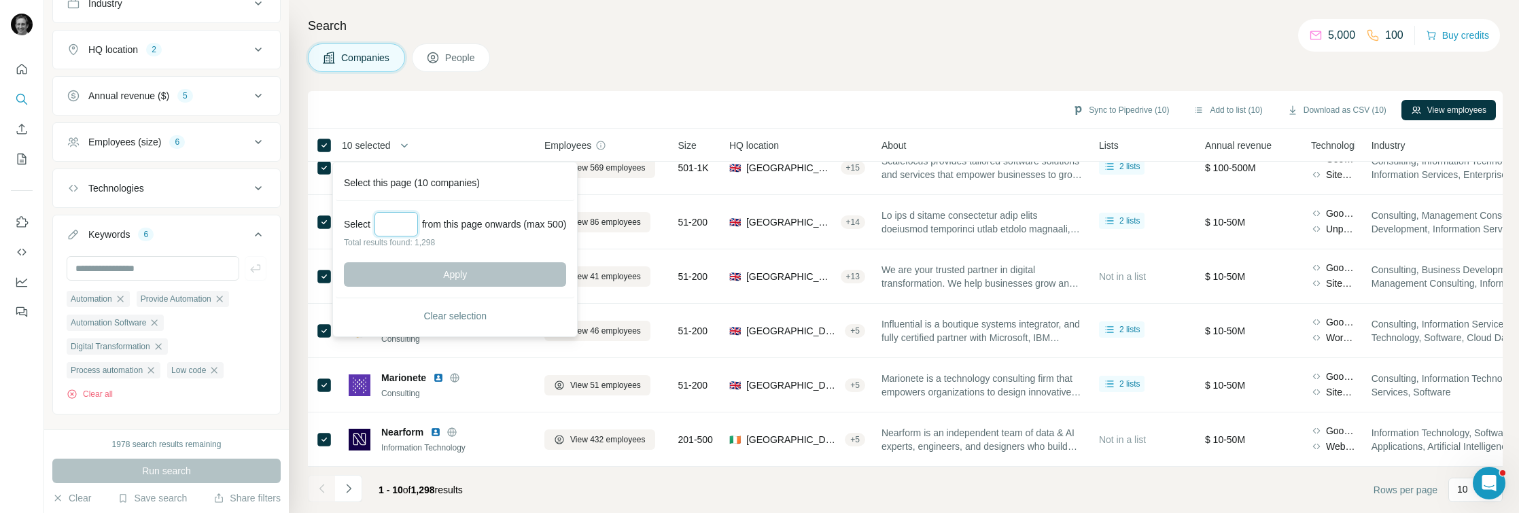
click at [395, 224] on input "Select a number (up to 500)" at bounding box center [395, 224] width 43 height 24
type input "***"
click at [552, 275] on button "Apply" at bounding box center [455, 274] width 222 height 24
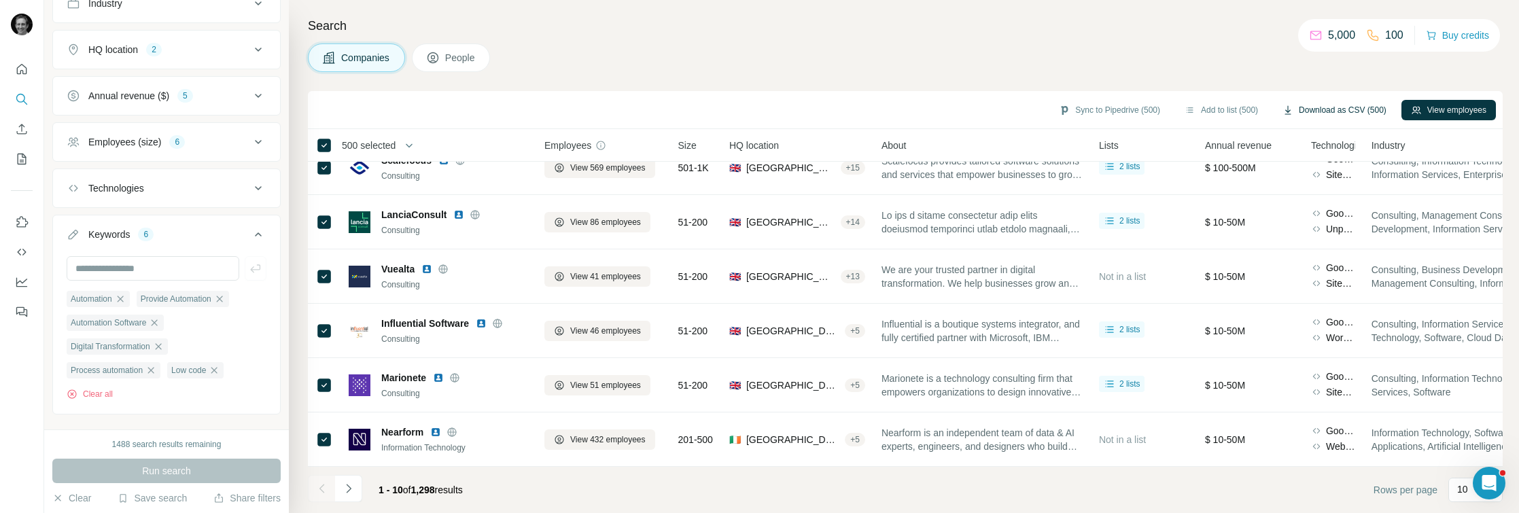
click at [1330, 112] on button "Download as CSV (500)" at bounding box center [1334, 110] width 123 height 20
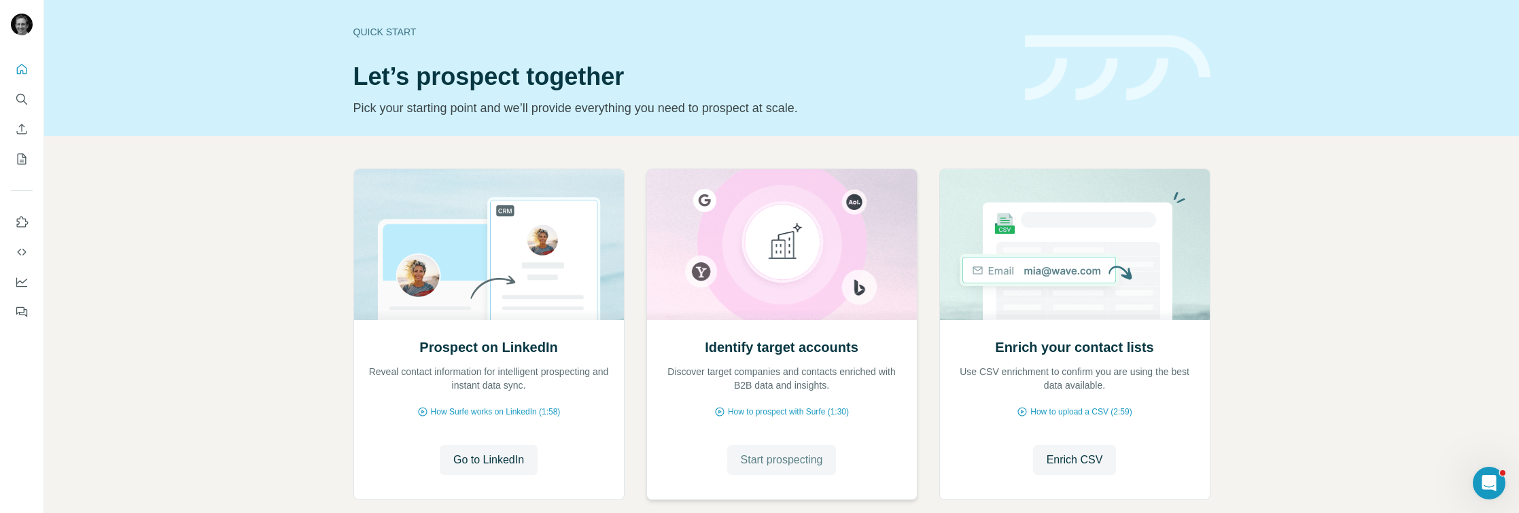
click at [787, 469] on button "Start prospecting" at bounding box center [781, 460] width 109 height 30
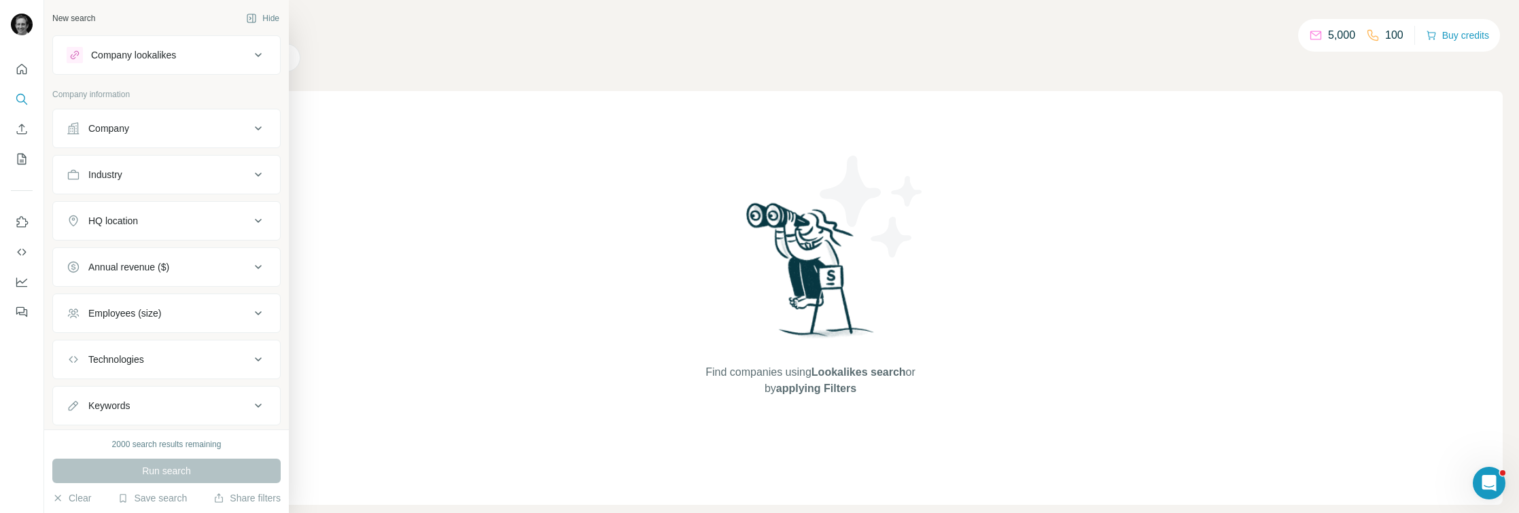
click at [161, 54] on div "Company lookalikes" at bounding box center [133, 55] width 85 height 14
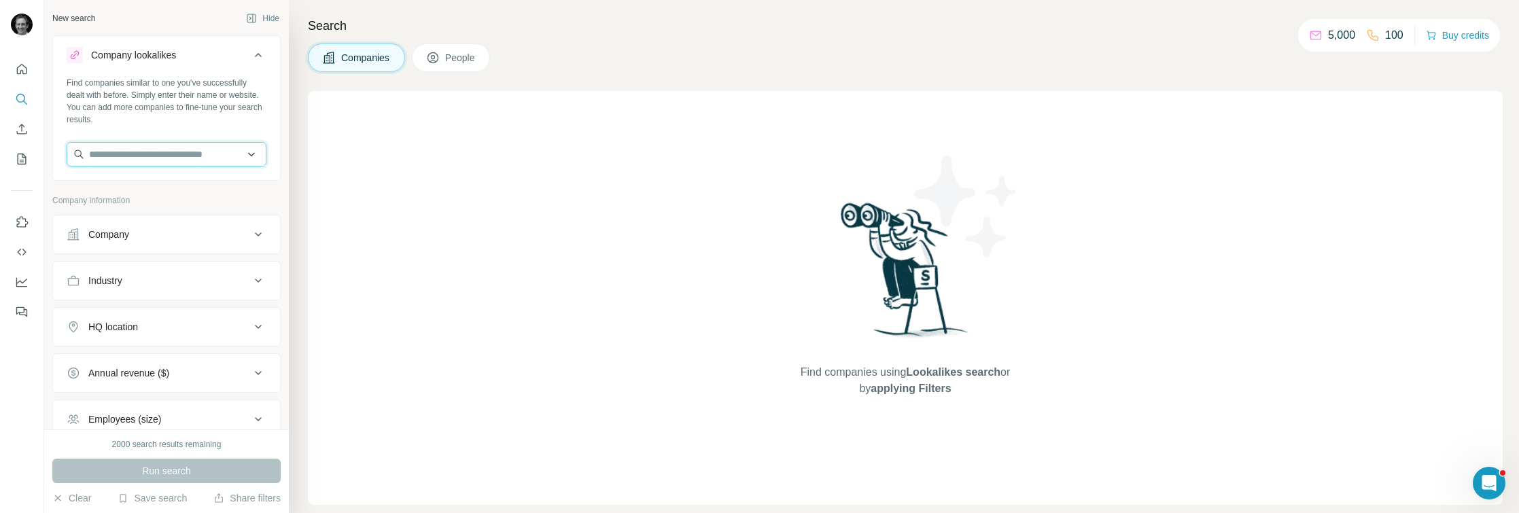
click at [124, 156] on input "text" at bounding box center [167, 154] width 200 height 24
click at [259, 58] on icon at bounding box center [258, 55] width 16 height 16
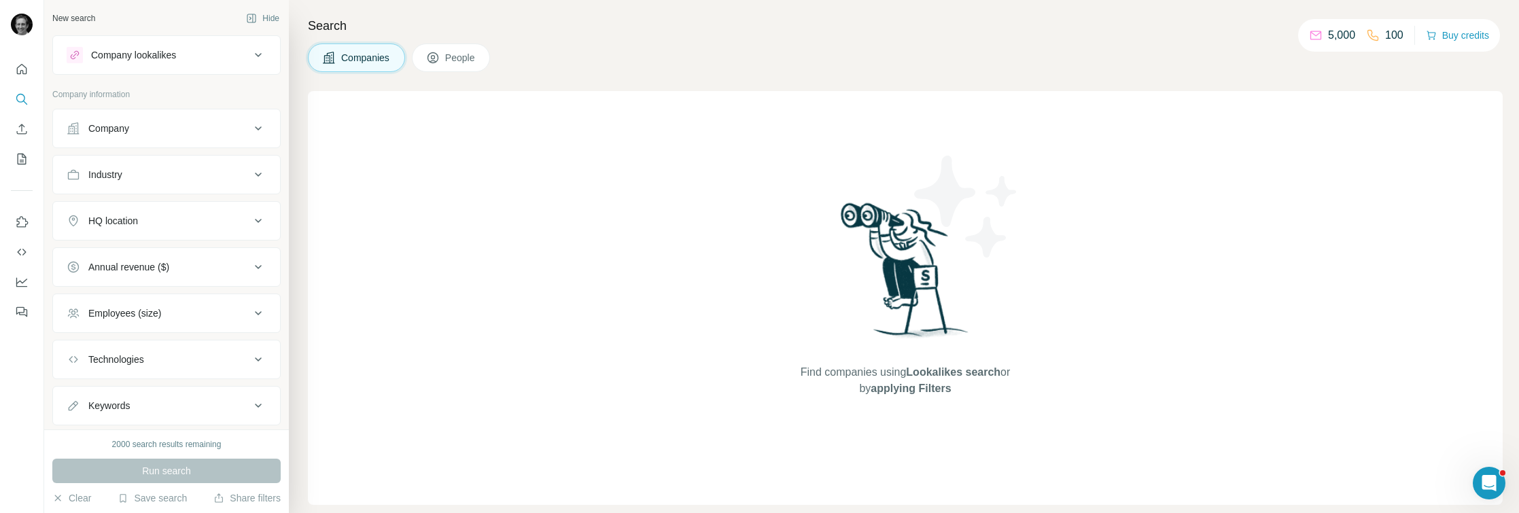
click at [229, 131] on div "Company" at bounding box center [158, 129] width 183 height 14
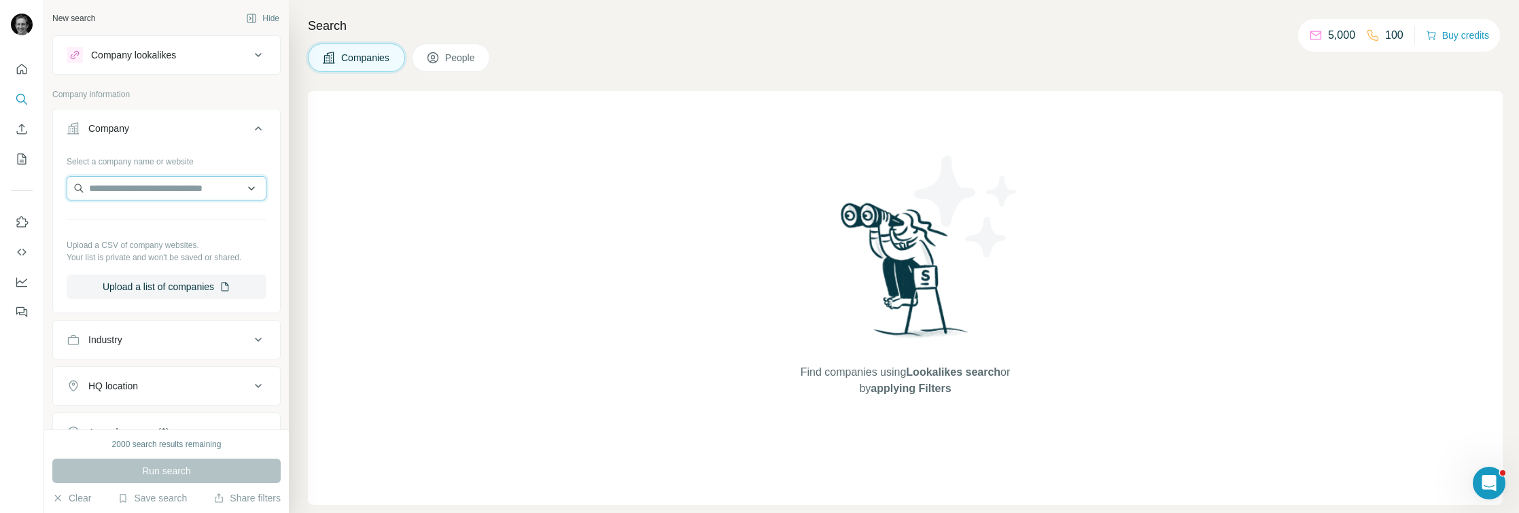
click at [161, 185] on input "text" at bounding box center [167, 188] width 200 height 24
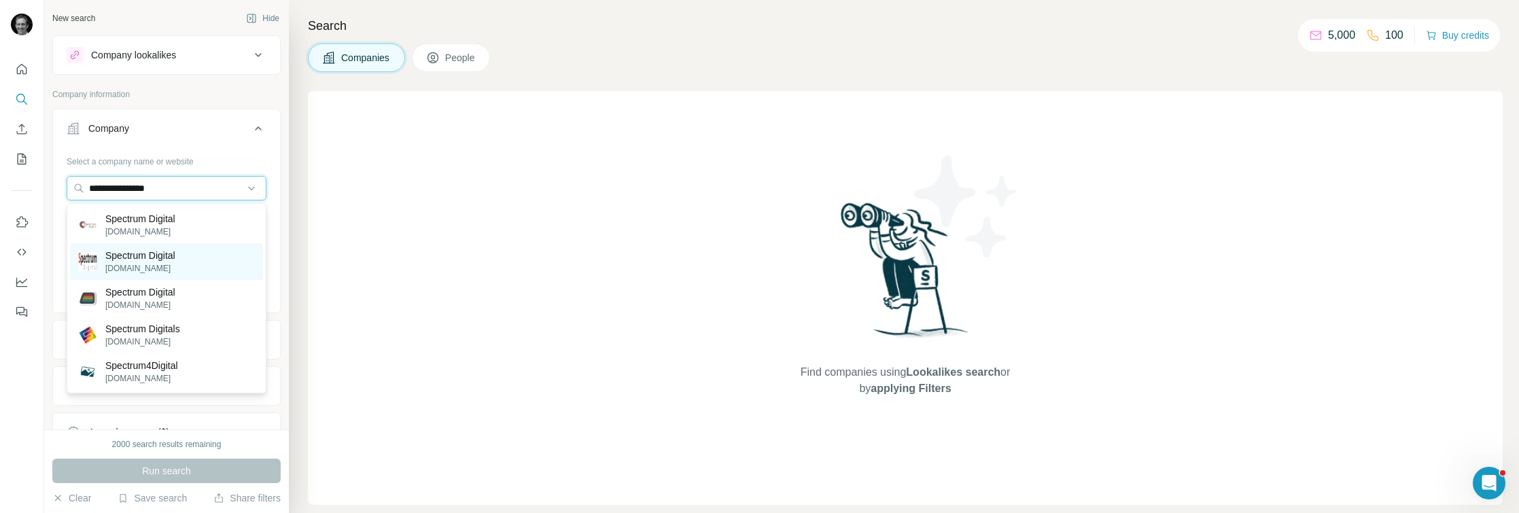
type input "**********"
click at [156, 269] on p "[DOMAIN_NAME]" at bounding box center [140, 268] width 70 height 12
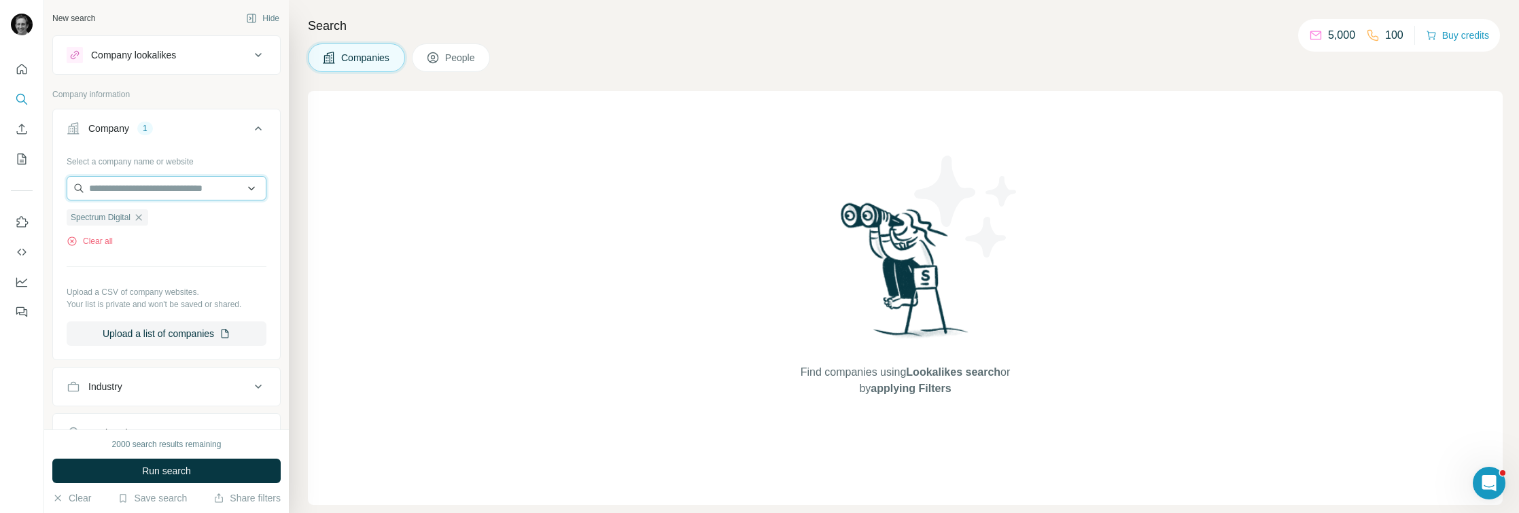
click at [178, 191] on input "text" at bounding box center [167, 188] width 200 height 24
click at [177, 268] on div "Select a company name or website Spectrum Digital Clear all Upload a CSV of com…" at bounding box center [167, 248] width 200 height 196
click at [171, 472] on span "Run search" at bounding box center [166, 471] width 49 height 14
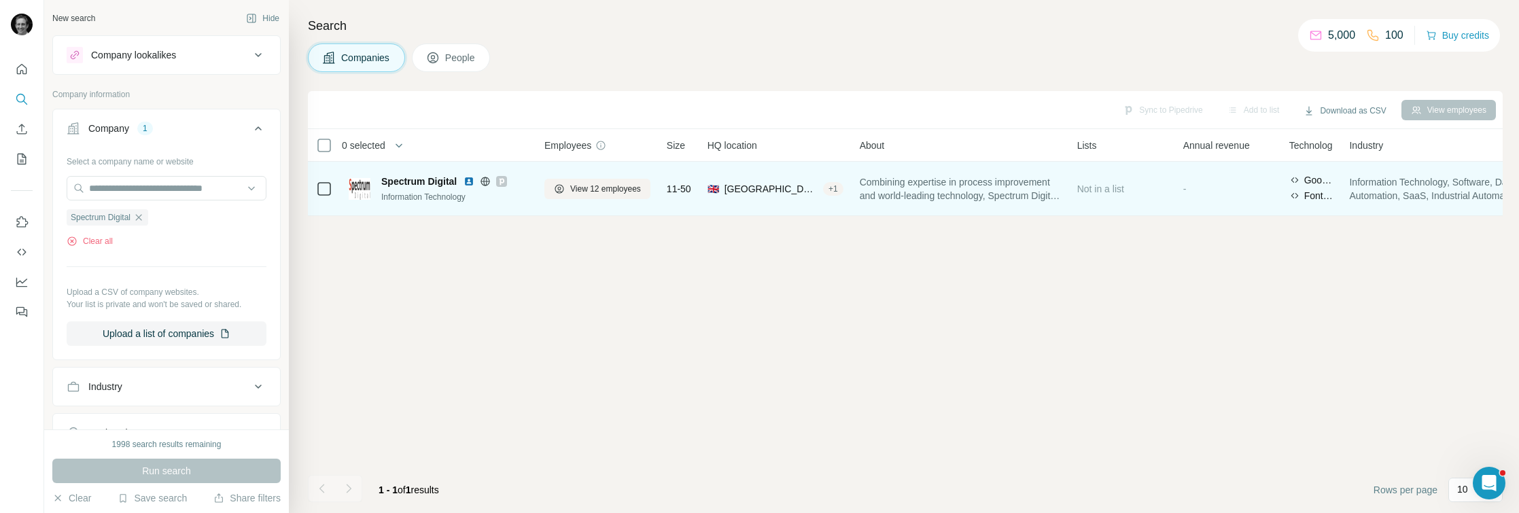
scroll to position [0, 277]
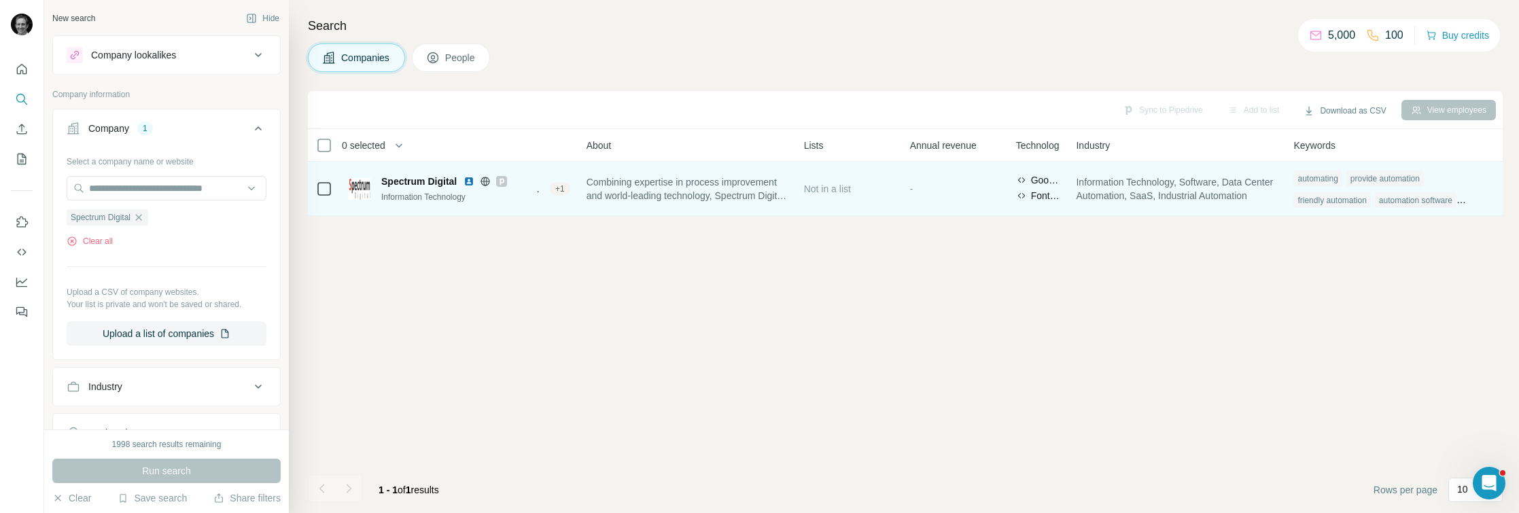
click at [1456, 200] on div "automation software" at bounding box center [1416, 200] width 82 height 16
click at [1477, 200] on div "automating provide automation friendly automation automation software automatio…" at bounding box center [1393, 188] width 201 height 43
